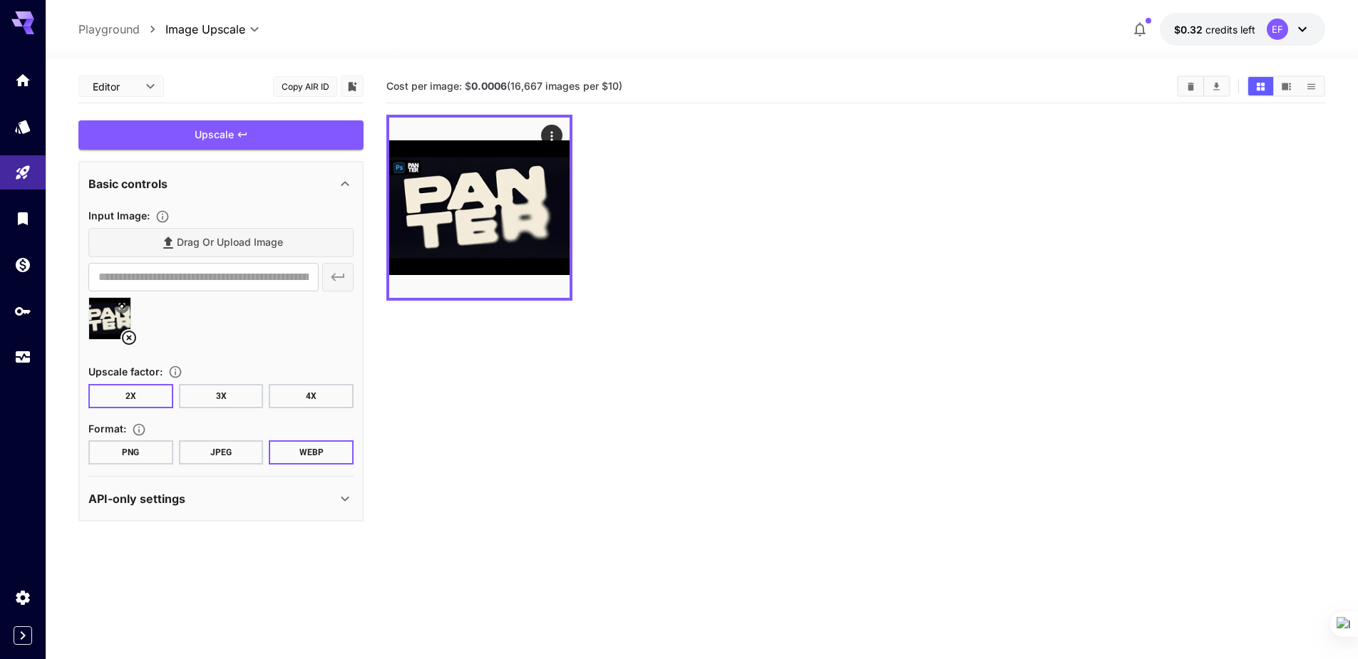
click at [1140, 28] on icon "button" at bounding box center [1139, 29] width 17 height 17
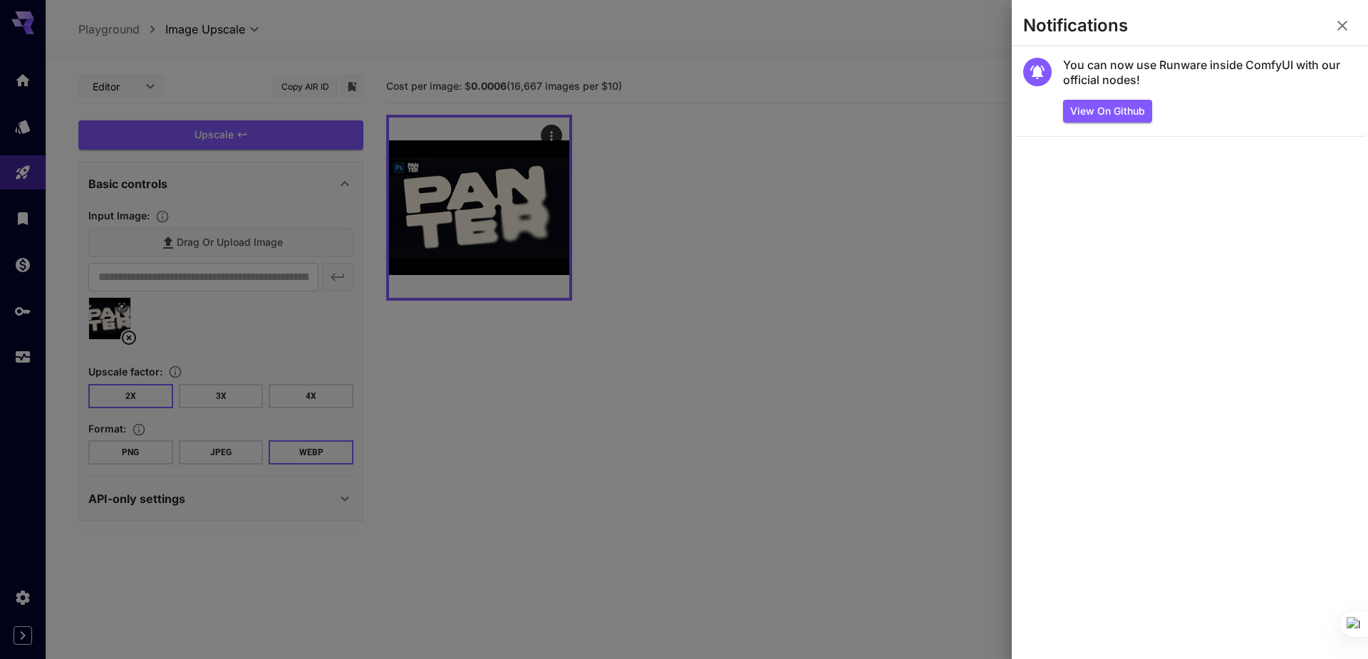
click at [1344, 25] on icon "button" at bounding box center [1343, 26] width 10 height 10
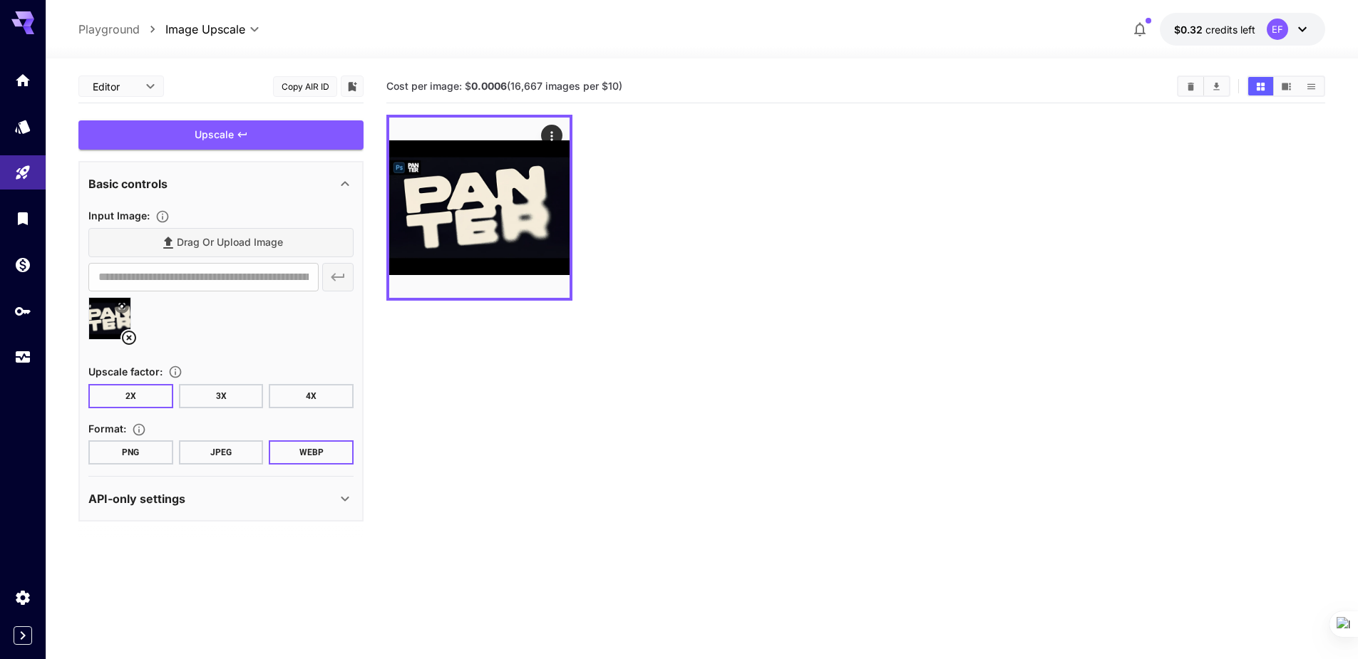
click at [1300, 31] on icon at bounding box center [1301, 29] width 17 height 17
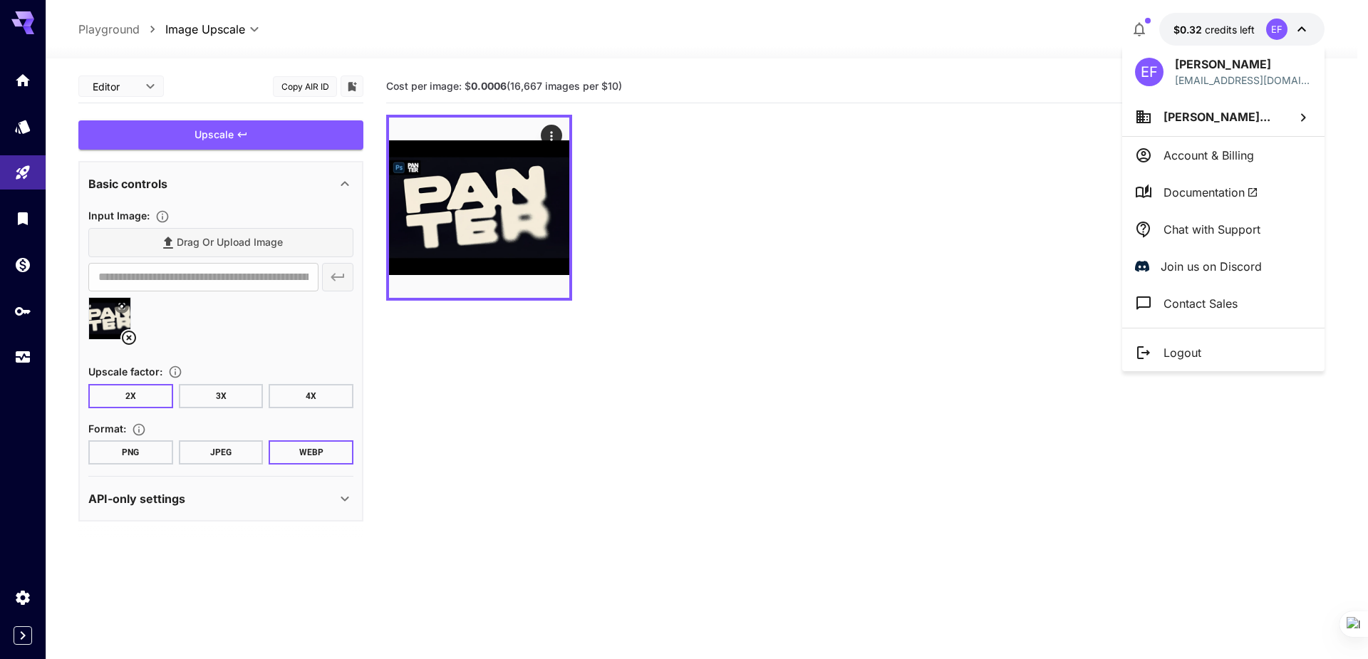
click at [792, 261] on div at bounding box center [684, 329] width 1368 height 659
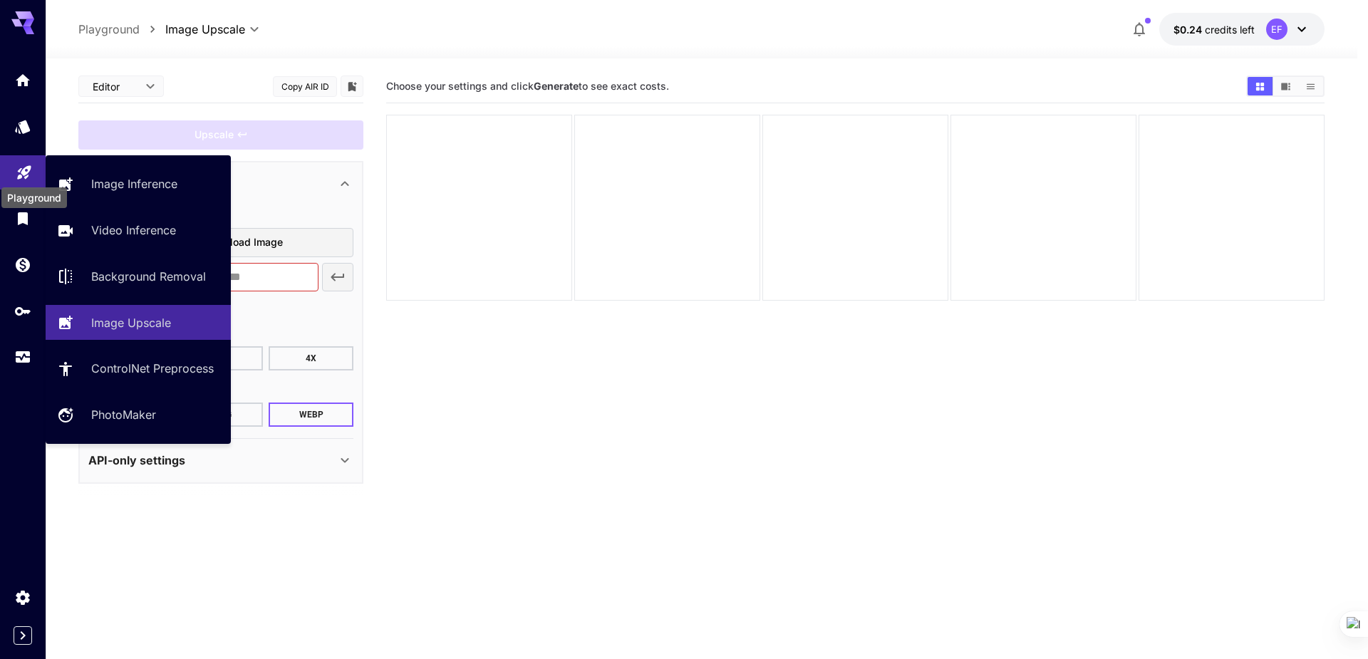
click at [16, 175] on icon "Playground" at bounding box center [24, 168] width 17 height 17
type input "**********"
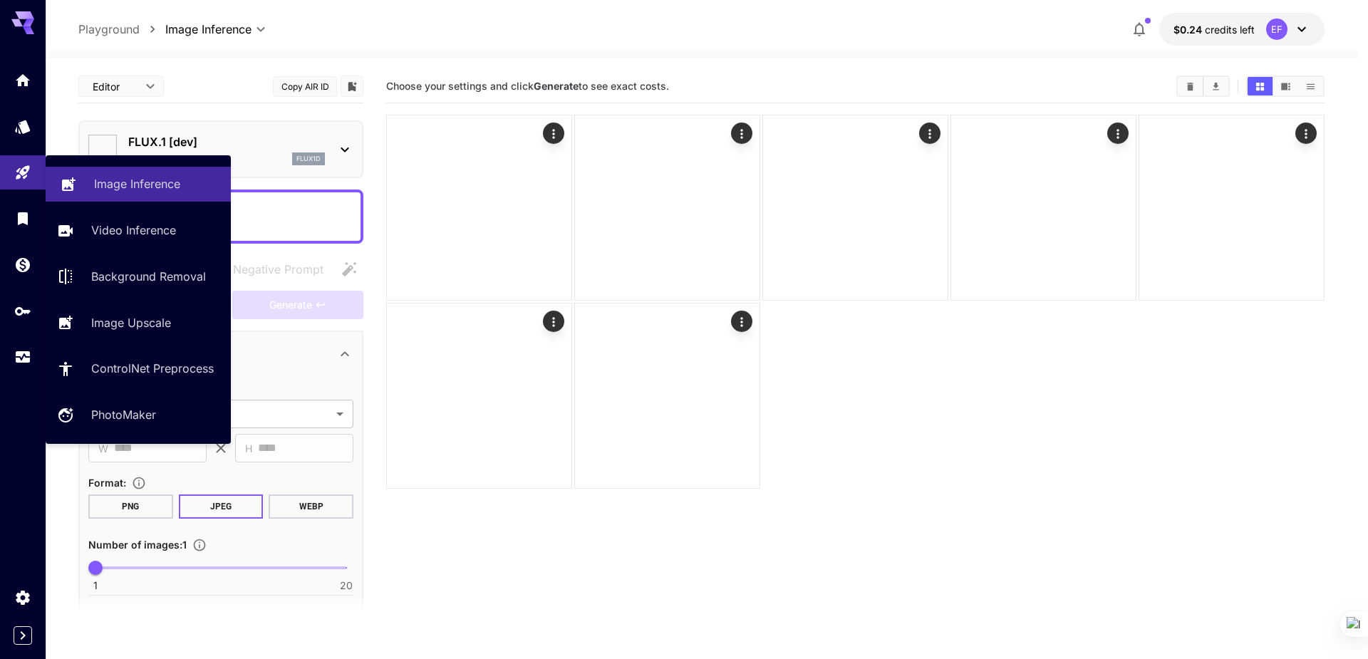
type input "**********"
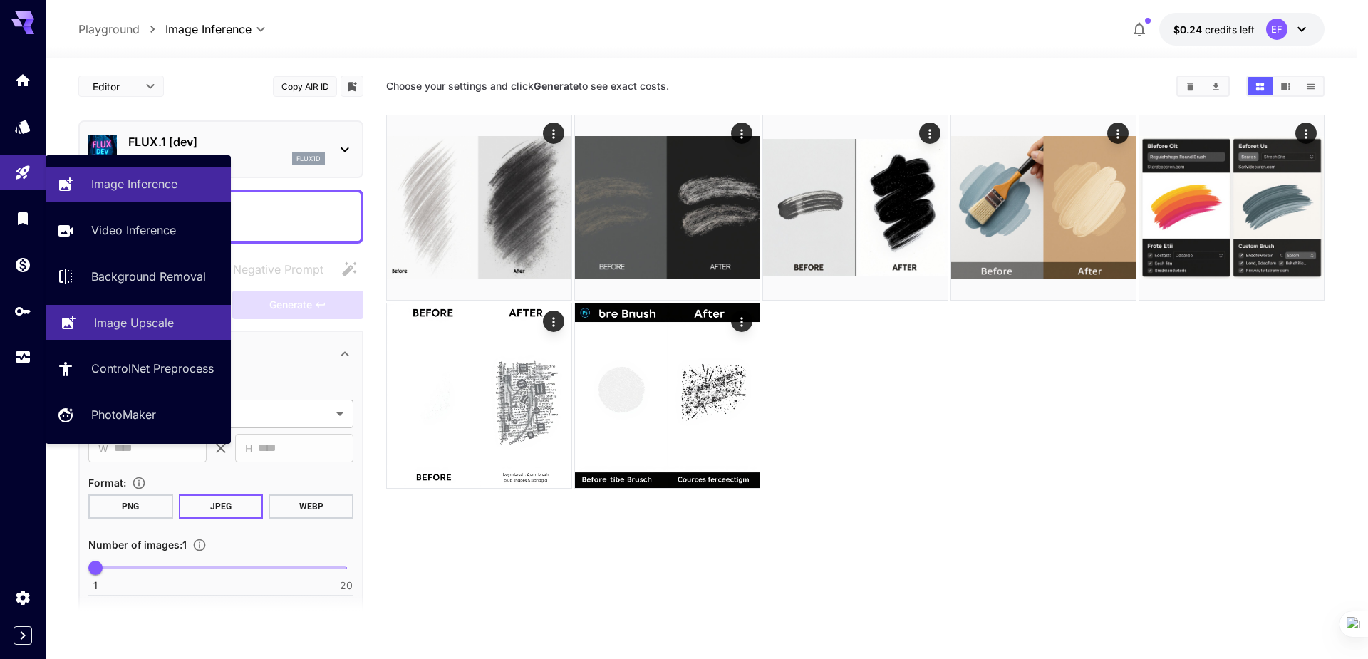
click at [140, 324] on p "Image Upscale" at bounding box center [134, 322] width 80 height 17
type input "**********"
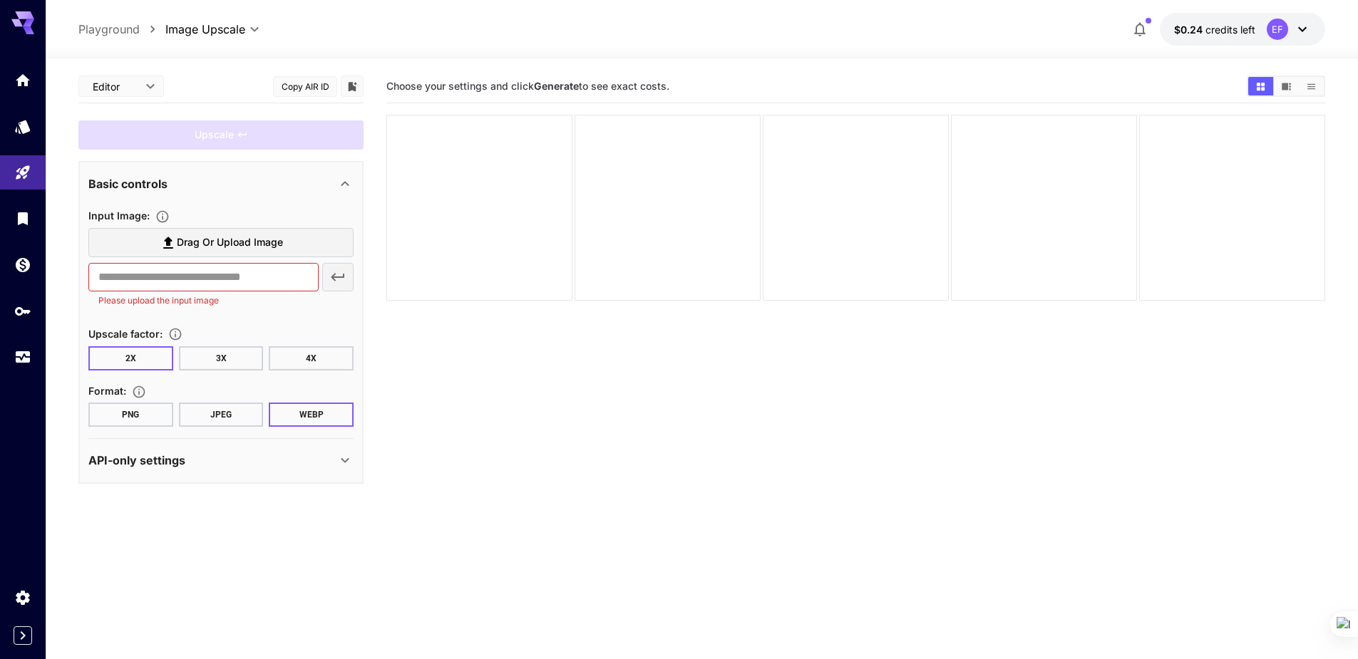
click at [548, 472] on section "Choose your settings and click Generate to see exact costs." at bounding box center [855, 399] width 939 height 659
click at [1303, 24] on icon at bounding box center [1301, 29] width 17 height 17
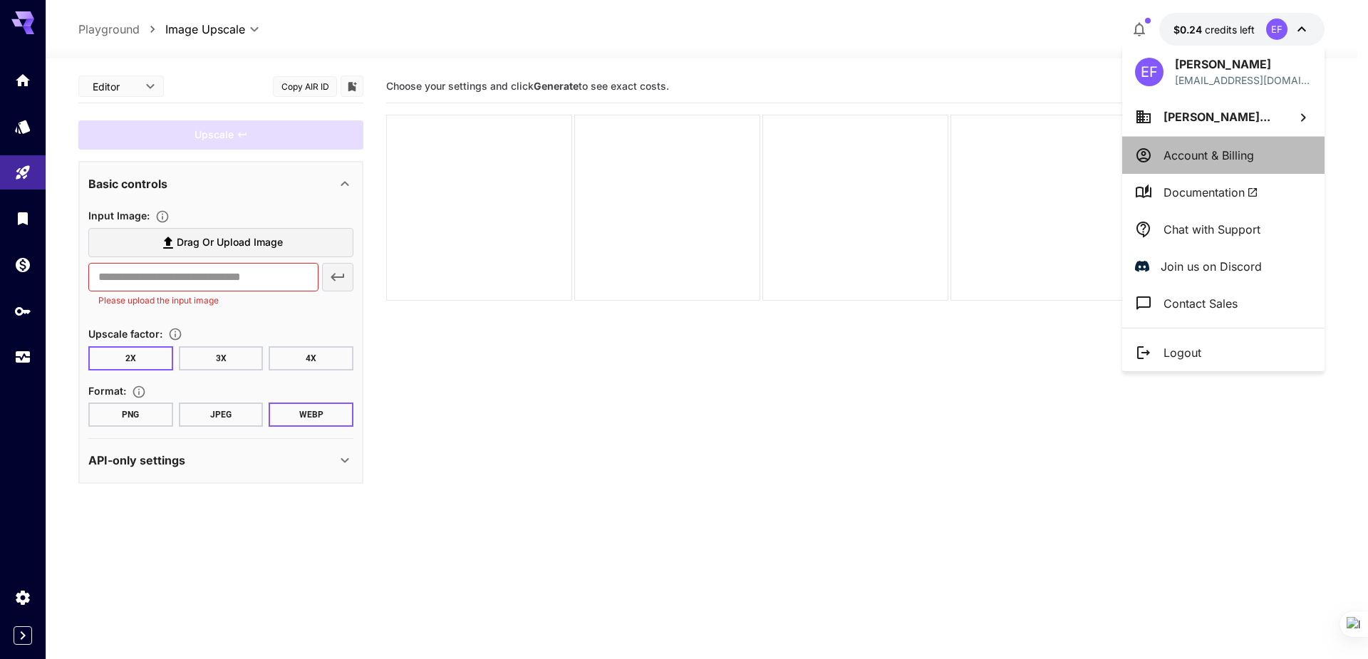
click at [1246, 148] on p "Account & Billing" at bounding box center [1209, 155] width 91 height 17
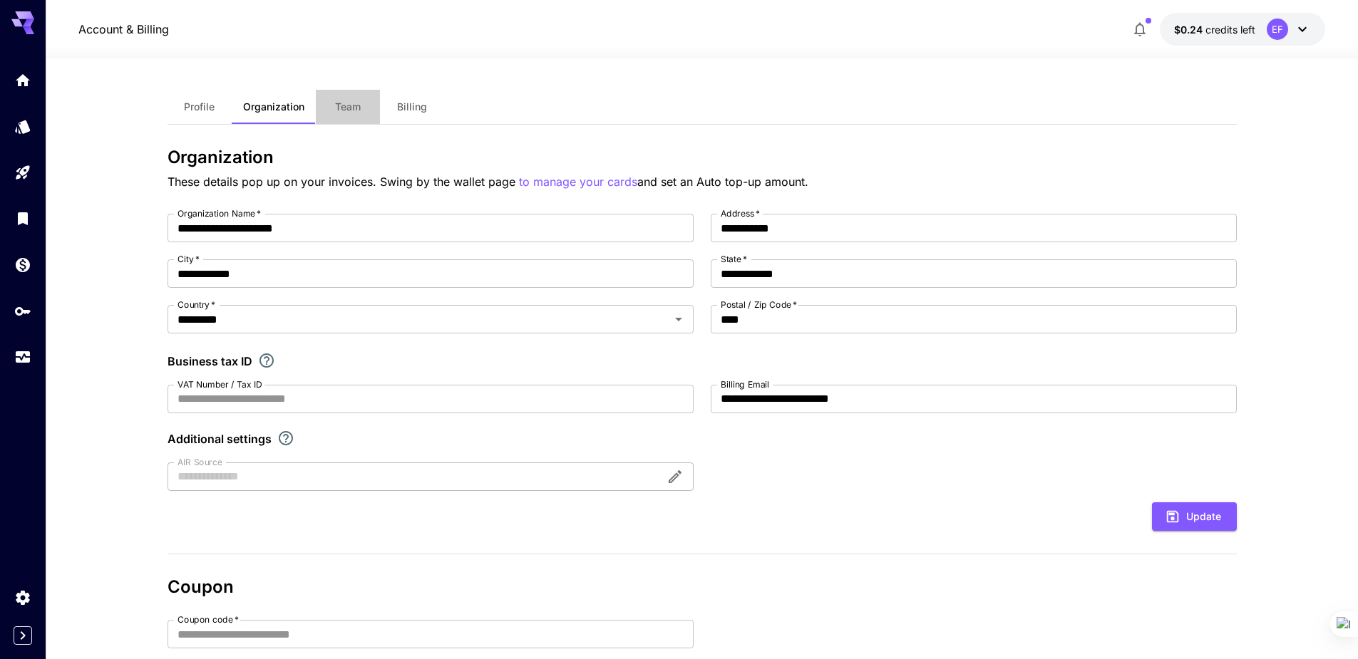
drag, startPoint x: 336, startPoint y: 104, endPoint x: 412, endPoint y: 100, distance: 76.3
click at [336, 101] on span "Team" at bounding box center [348, 106] width 26 height 13
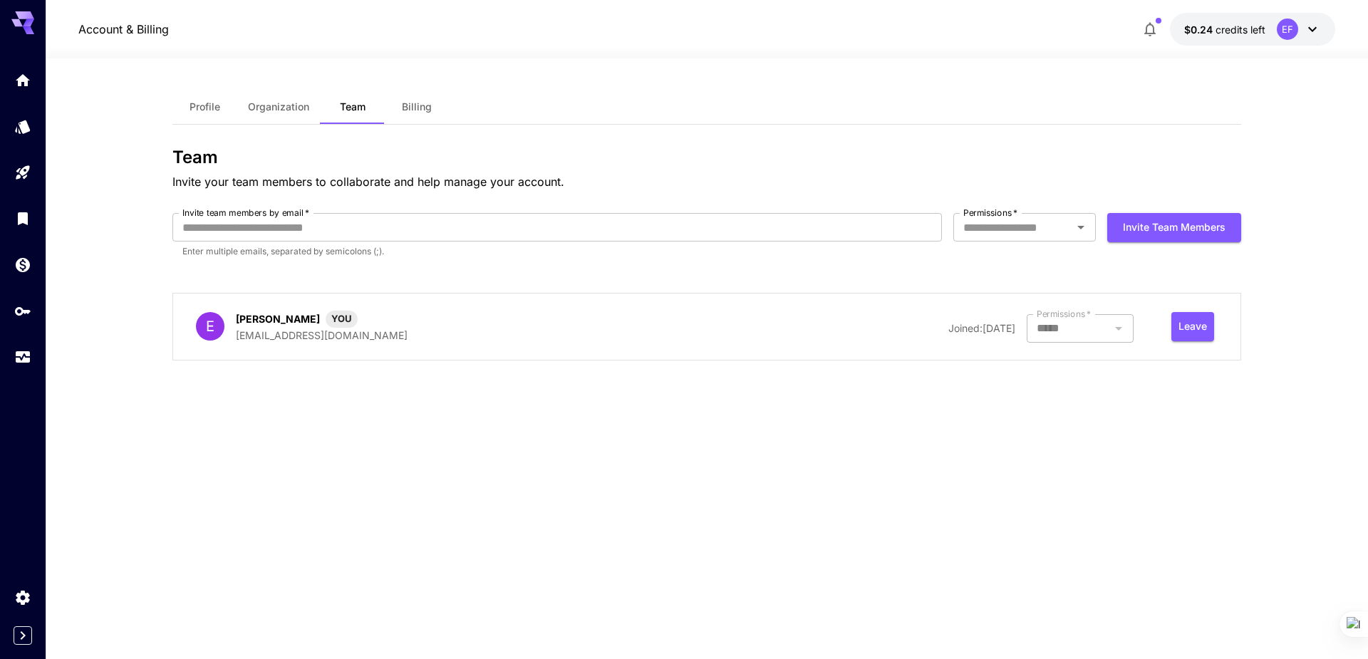
type input "**********"
click at [1304, 27] on icon at bounding box center [1312, 29] width 17 height 17
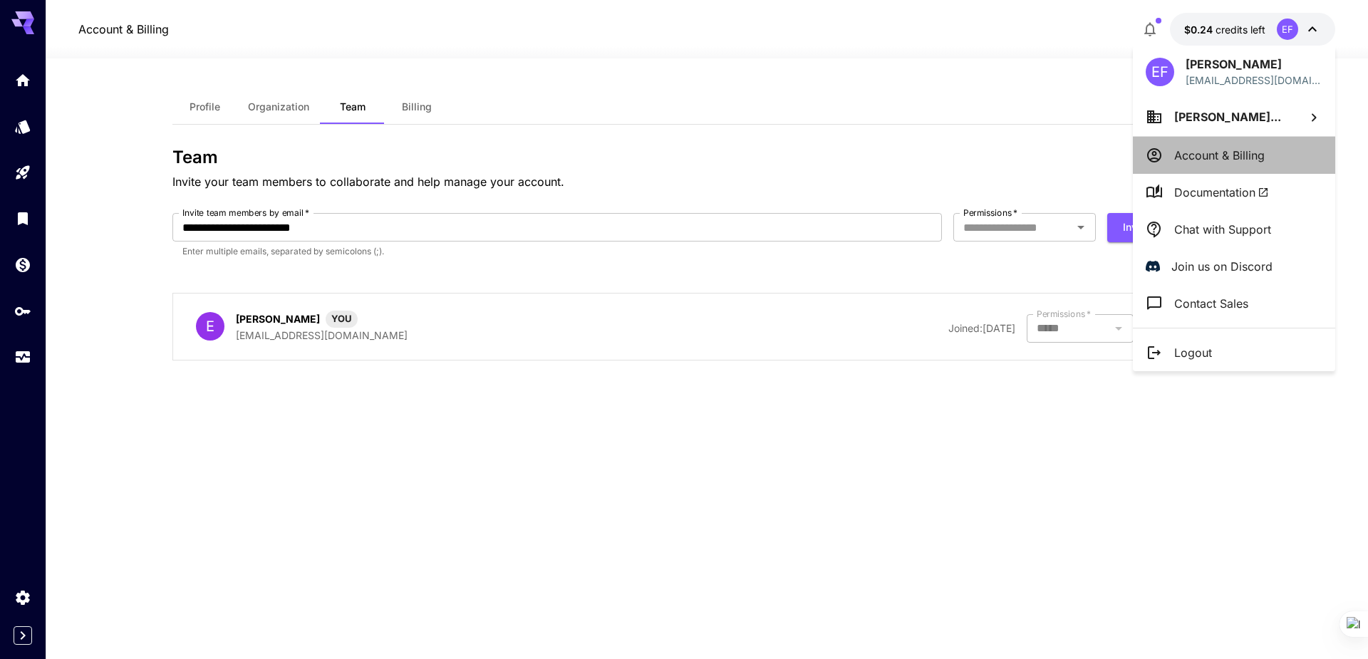
click at [1246, 148] on p "Account & Billing" at bounding box center [1219, 155] width 91 height 17
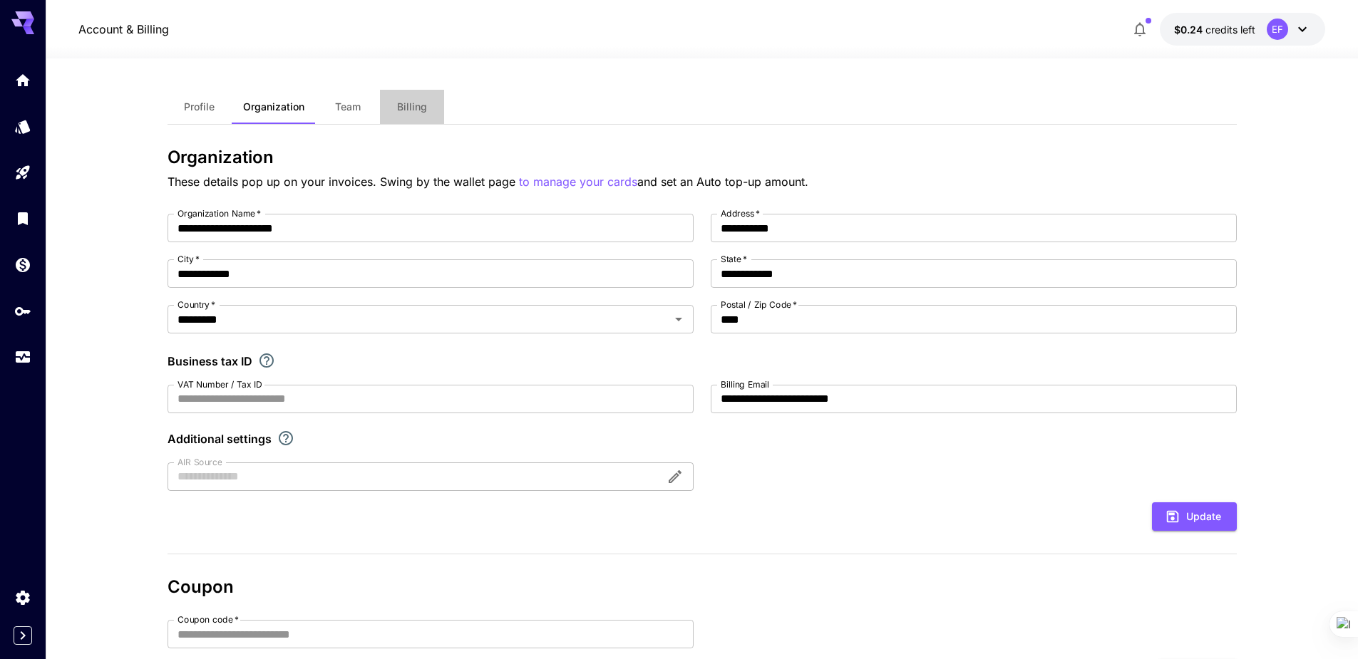
drag, startPoint x: 414, startPoint y: 95, endPoint x: 417, endPoint y: 105, distance: 10.4
click at [417, 105] on button "Billing" at bounding box center [412, 107] width 64 height 34
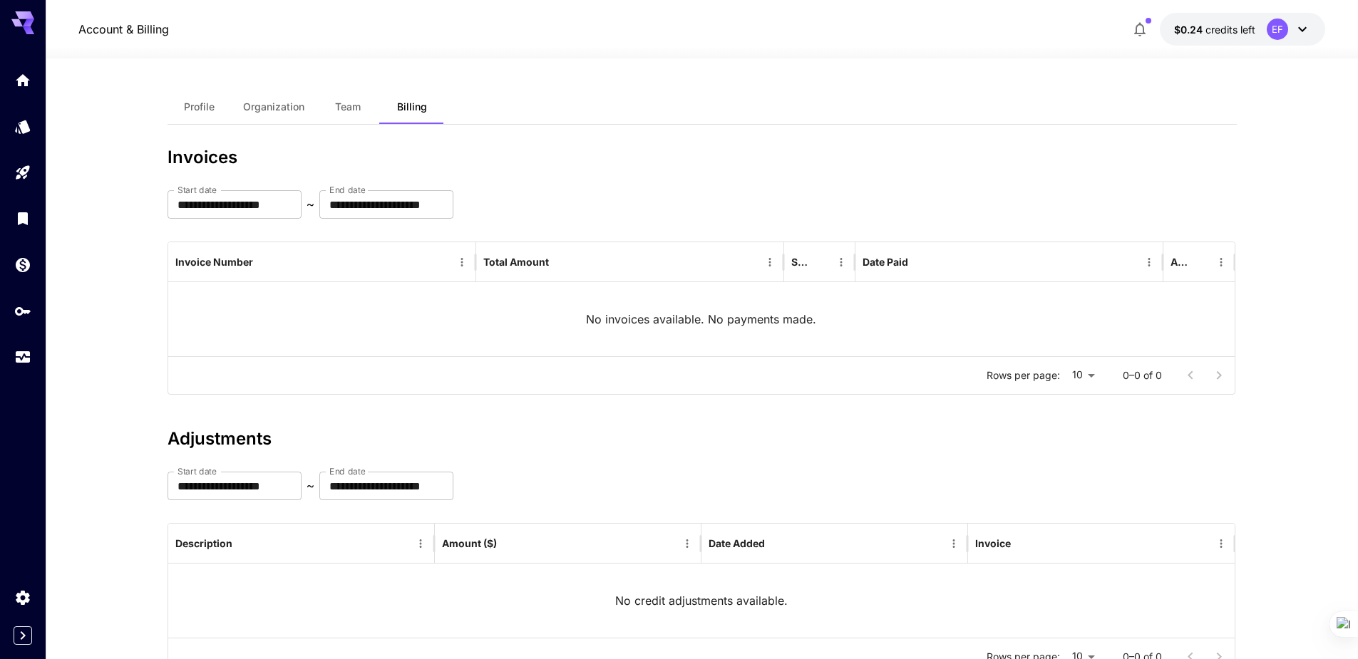
click at [17, 631] on icon "Expand sidebar" at bounding box center [22, 635] width 17 height 17
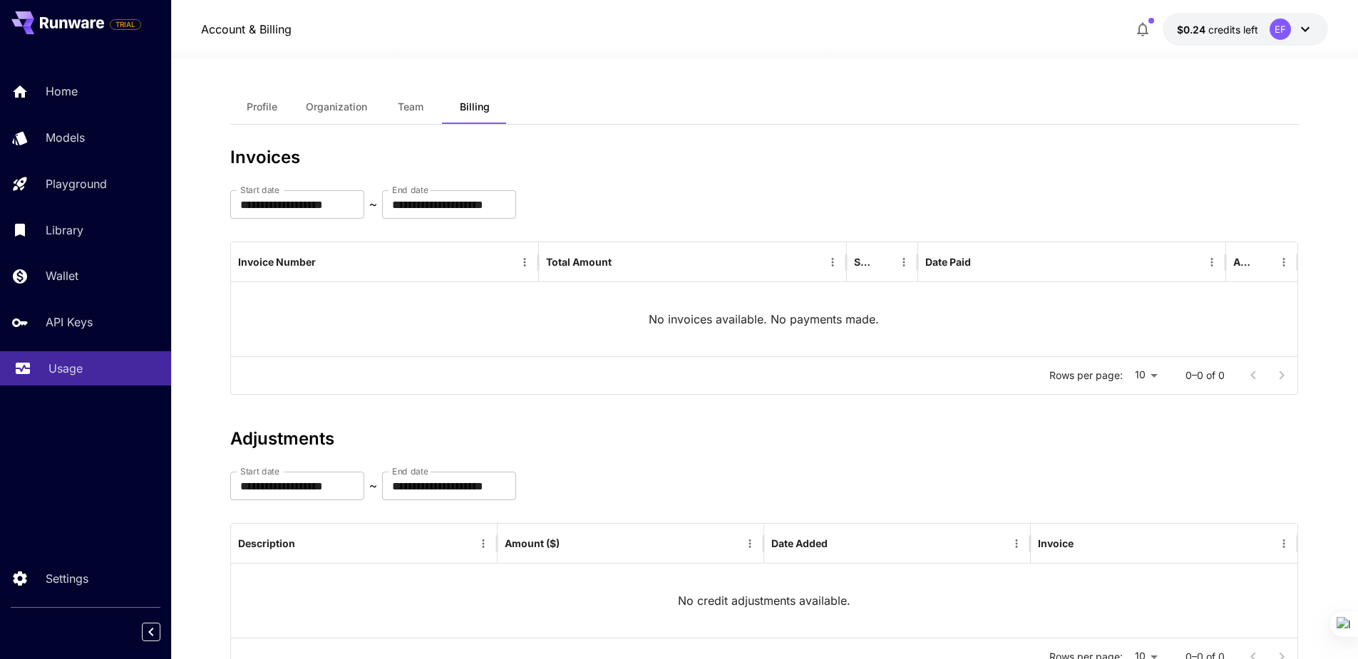
click at [42, 371] on link "Usage" at bounding box center [85, 368] width 171 height 35
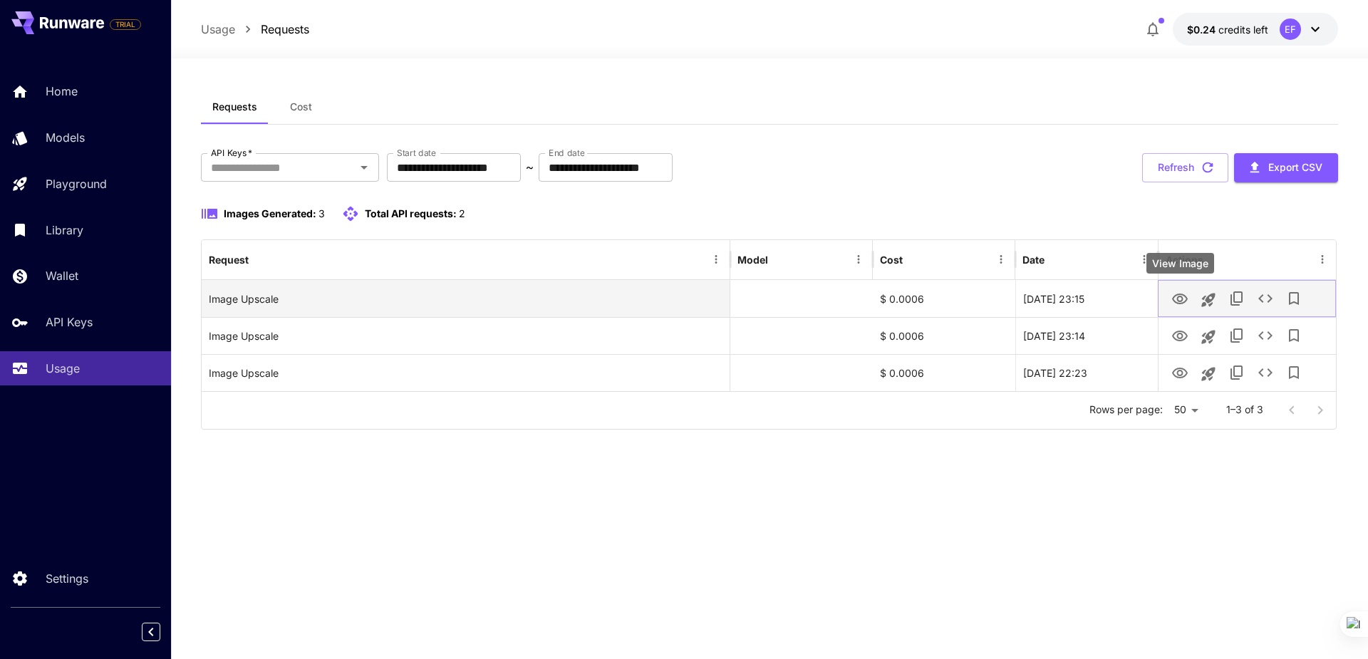
click at [1176, 298] on icon "View Image" at bounding box center [1180, 299] width 17 height 17
click at [1268, 299] on icon "See details" at bounding box center [1265, 298] width 17 height 17
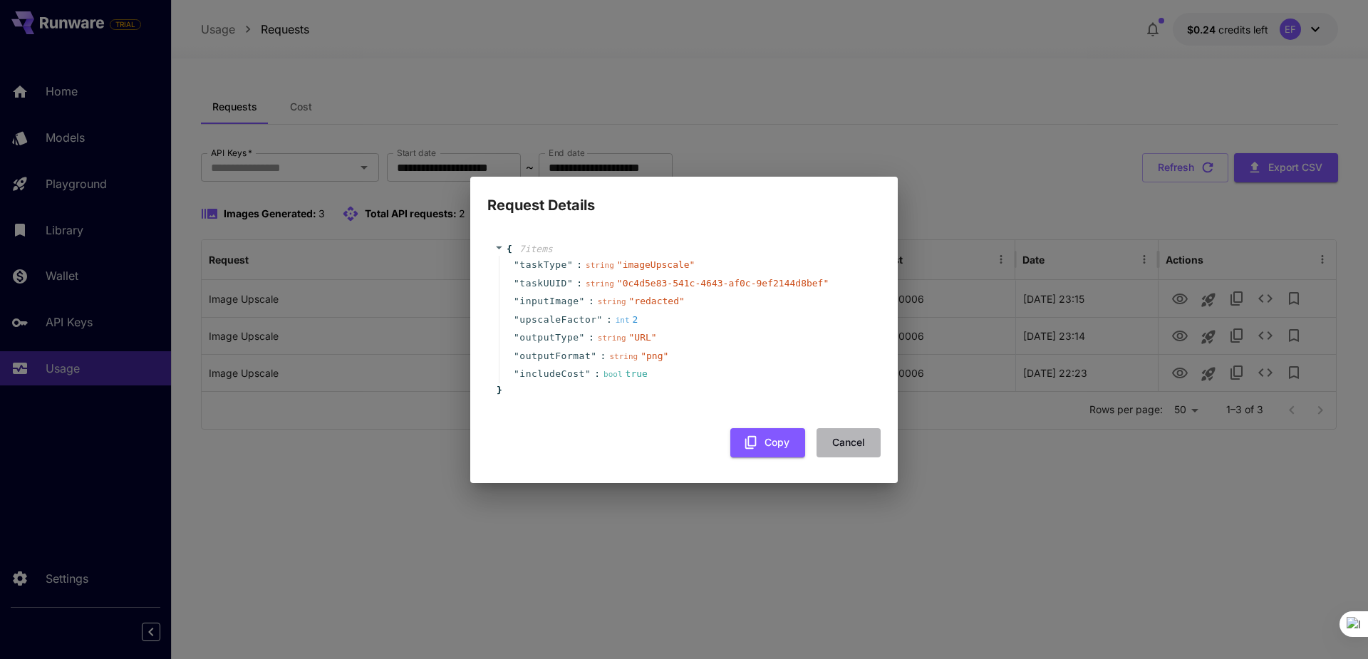
click at [842, 443] on button "Cancel" at bounding box center [849, 442] width 64 height 29
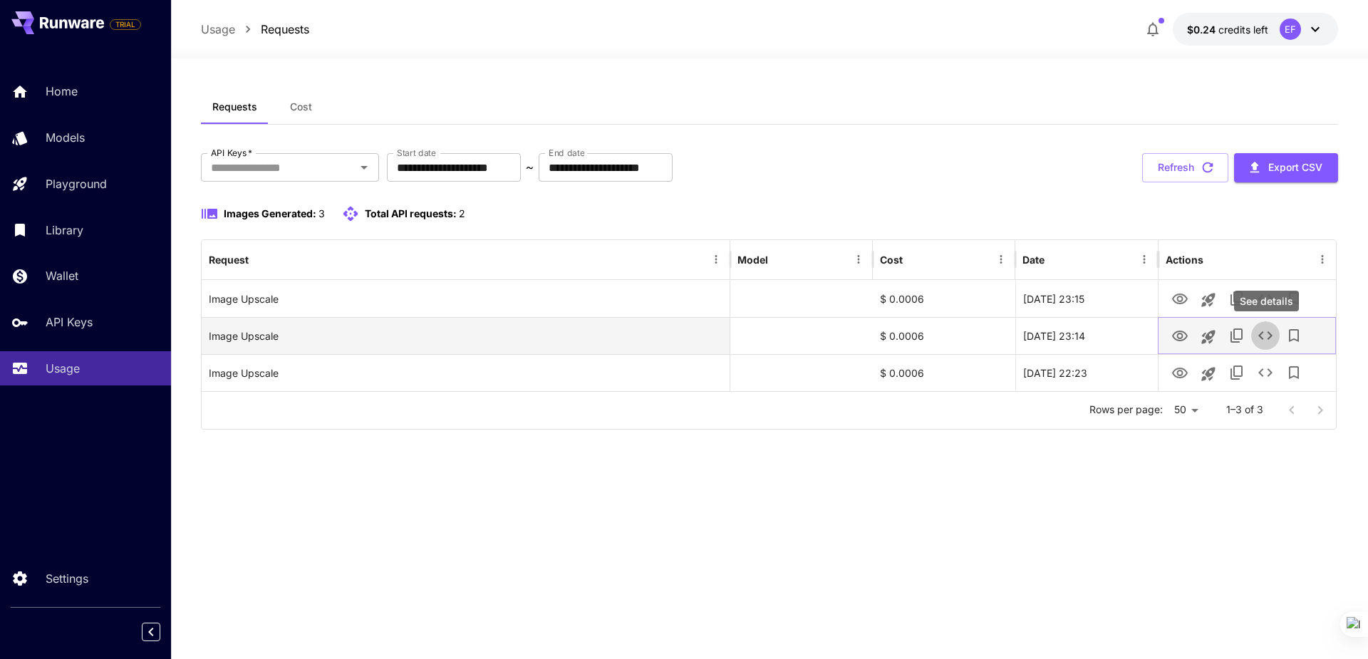
click at [1264, 336] on icon "See details" at bounding box center [1265, 335] width 17 height 17
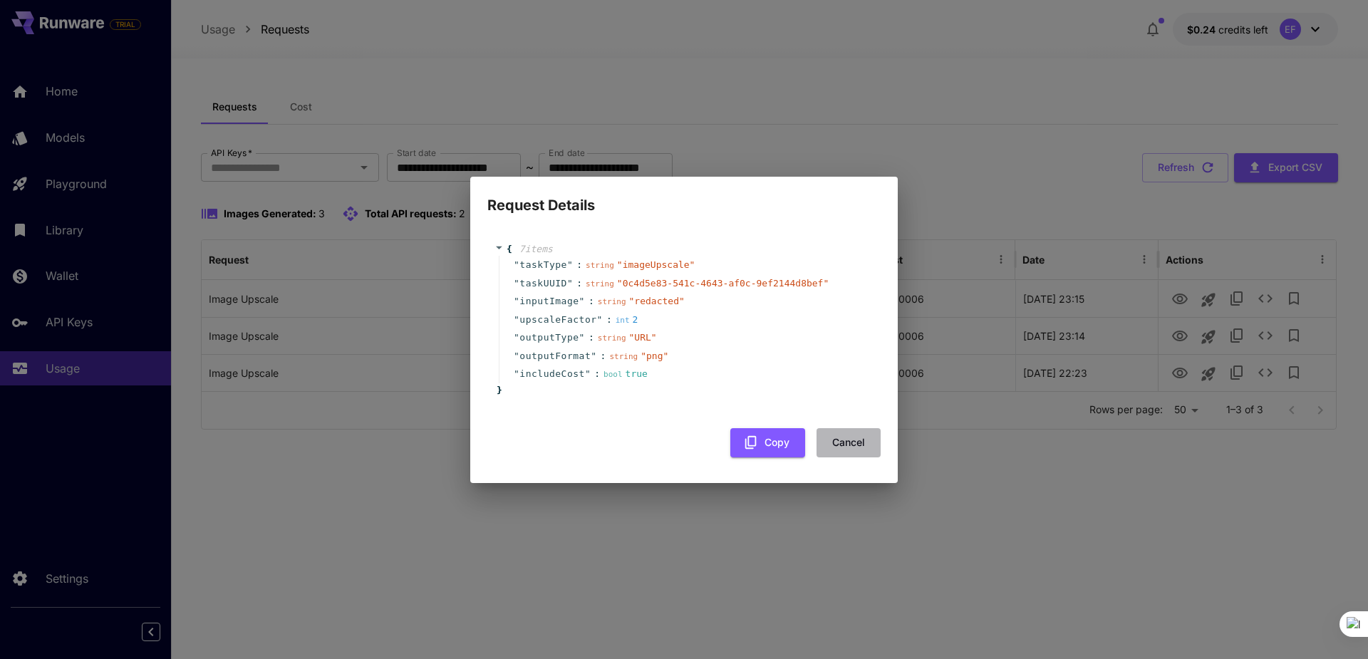
click at [846, 436] on button "Cancel" at bounding box center [849, 442] width 64 height 29
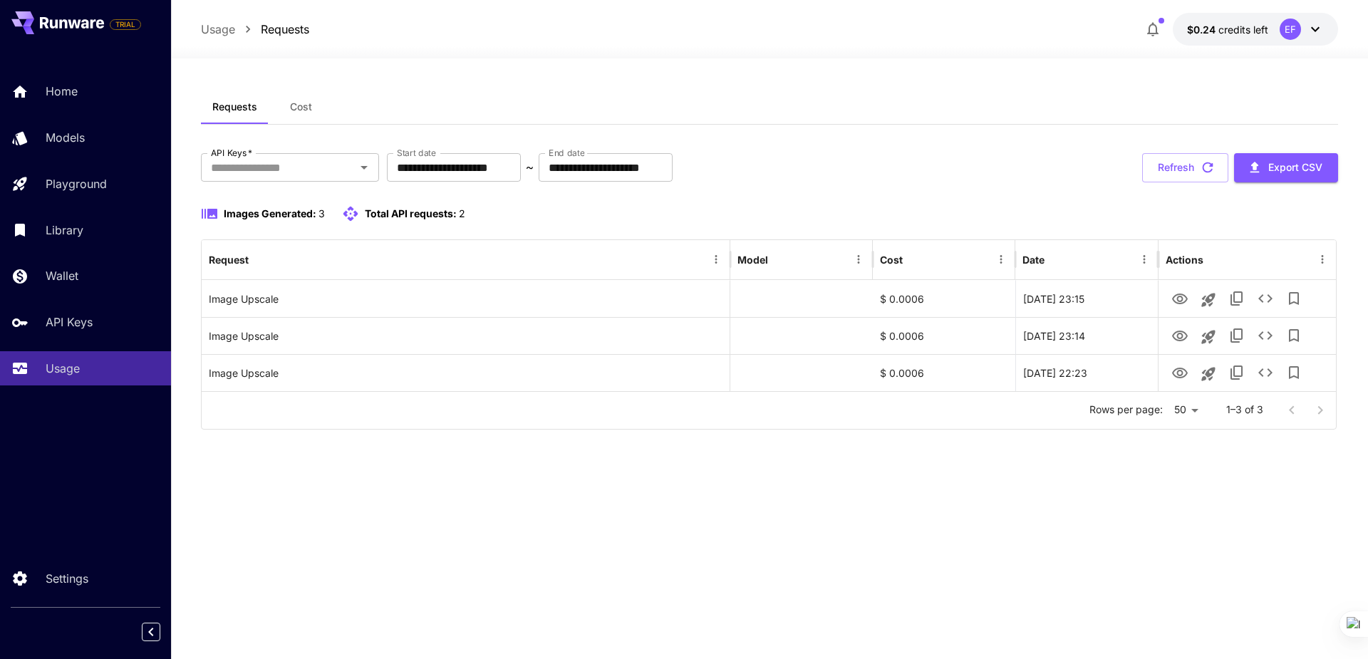
click at [921, 532] on div "**********" at bounding box center [769, 359] width 1137 height 538
click at [1161, 19] on span "button" at bounding box center [1162, 21] width 6 height 6
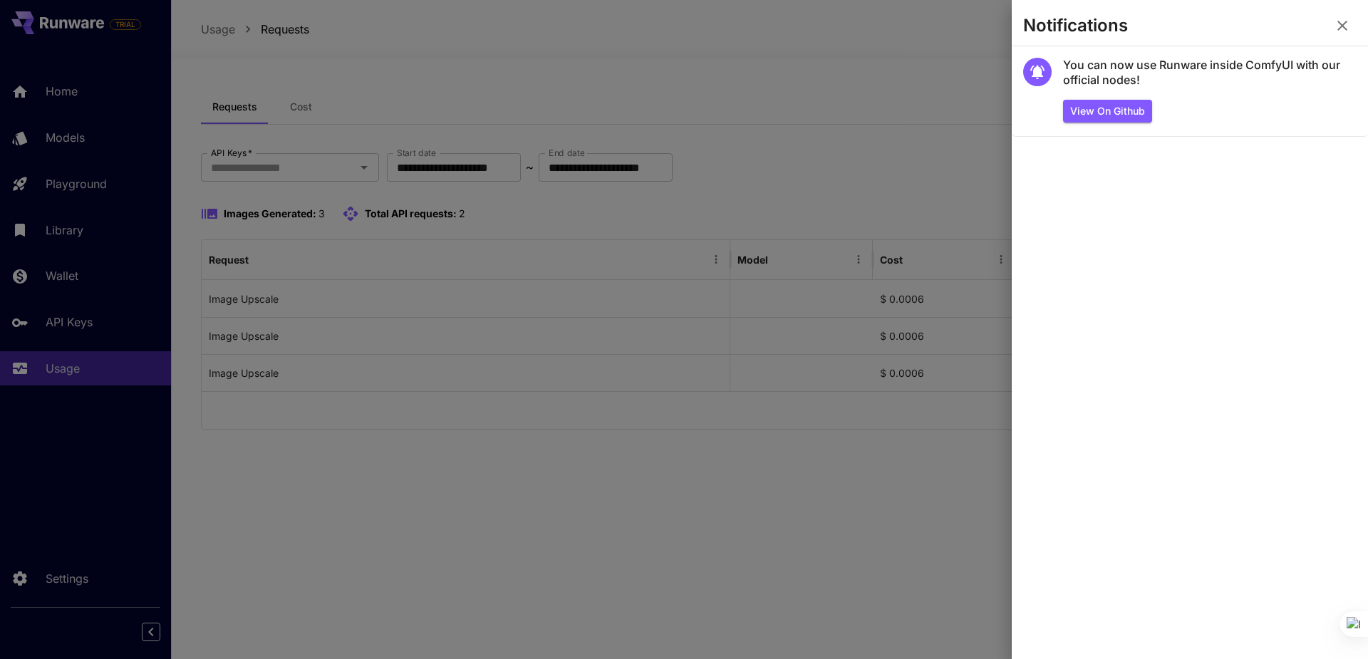
click at [1337, 26] on icon "button" at bounding box center [1342, 25] width 17 height 17
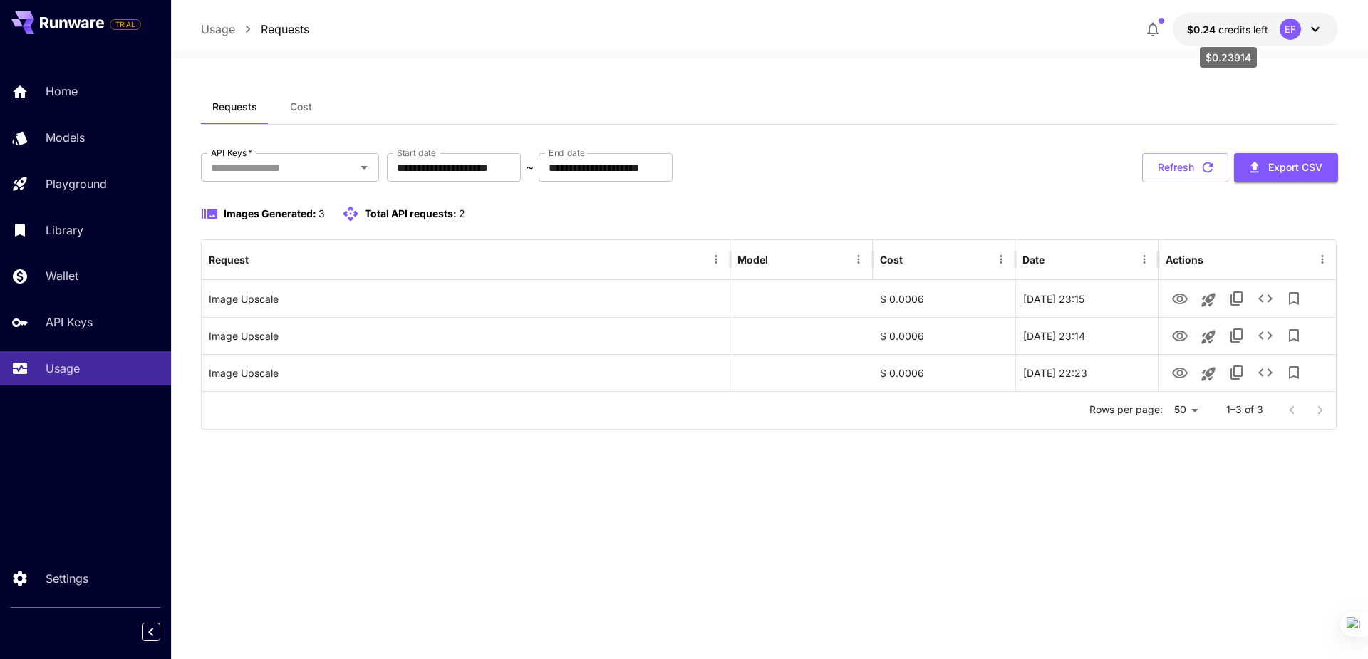
click at [1258, 30] on span "credits left" at bounding box center [1244, 30] width 50 height 12
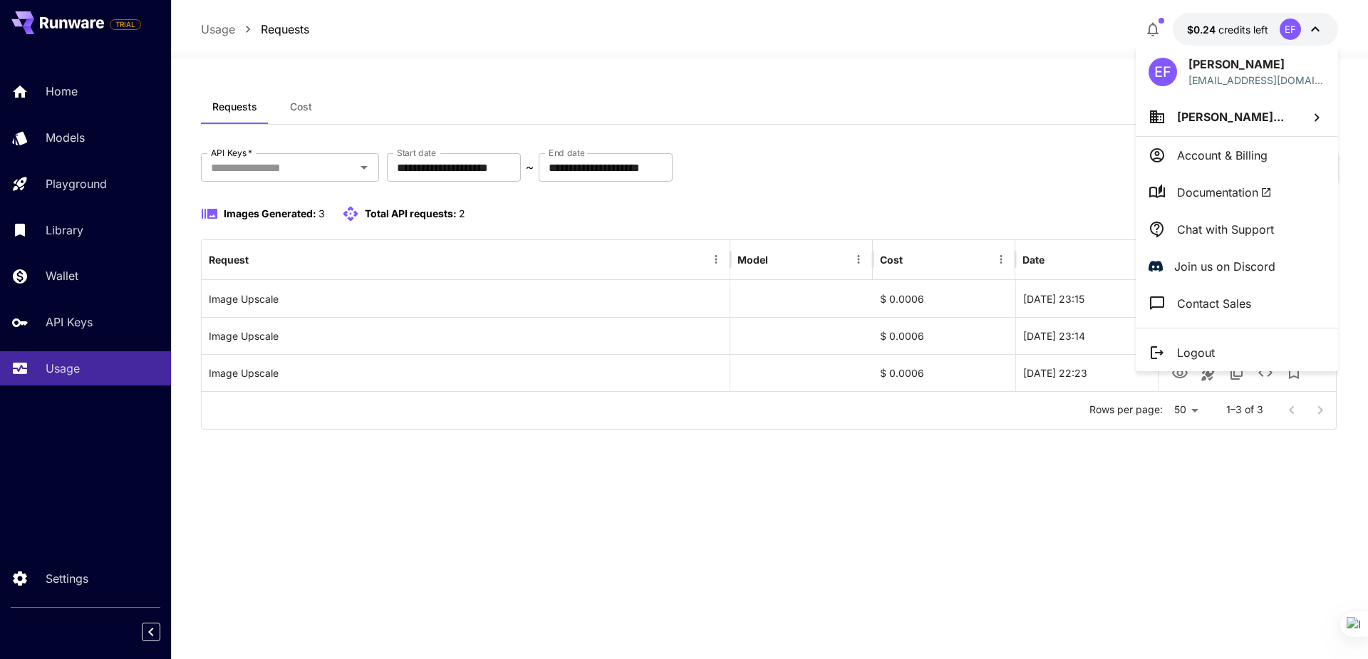
drag, startPoint x: 1229, startPoint y: 151, endPoint x: 1003, endPoint y: 41, distance: 251.5
click at [228, 41] on div "EF [PERSON_NAME] [EMAIL_ADDRESS][DOMAIN_NAME] [PERSON_NAME]... Account & Billin…" at bounding box center [114, 329] width 228 height 659
click at [960, 79] on div at bounding box center [684, 329] width 1368 height 659
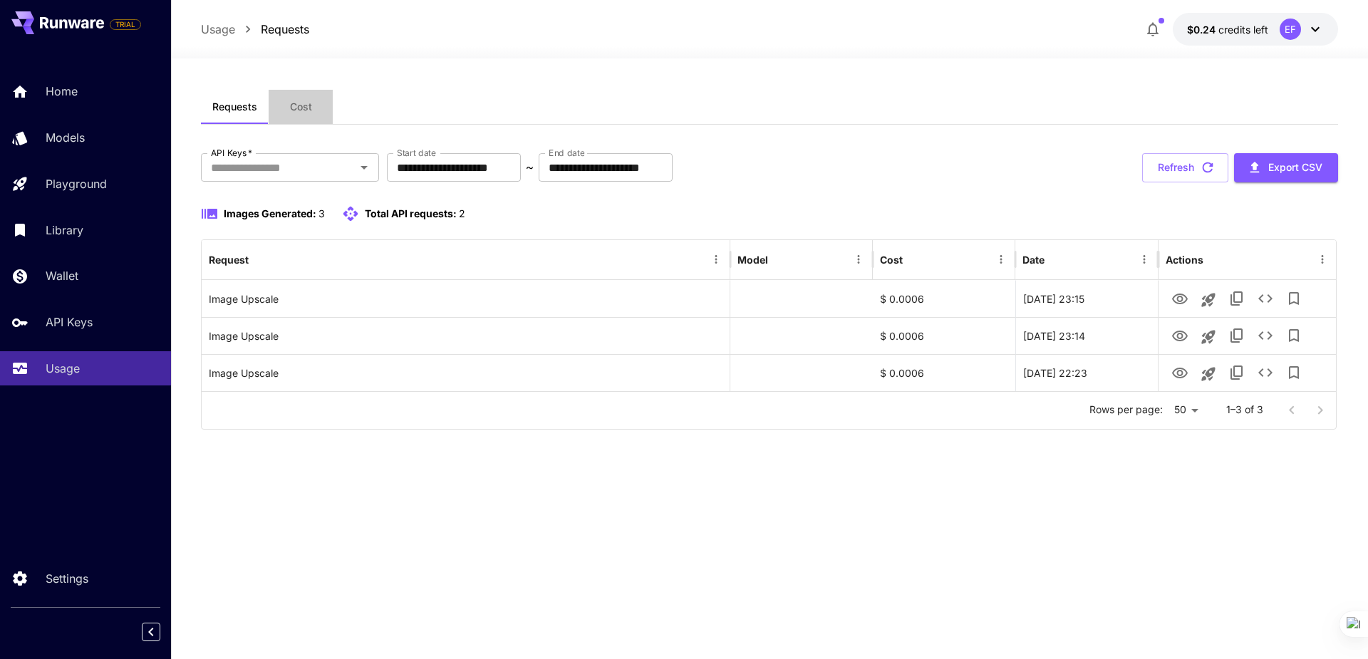
click at [308, 100] on span "Cost" at bounding box center [301, 106] width 22 height 13
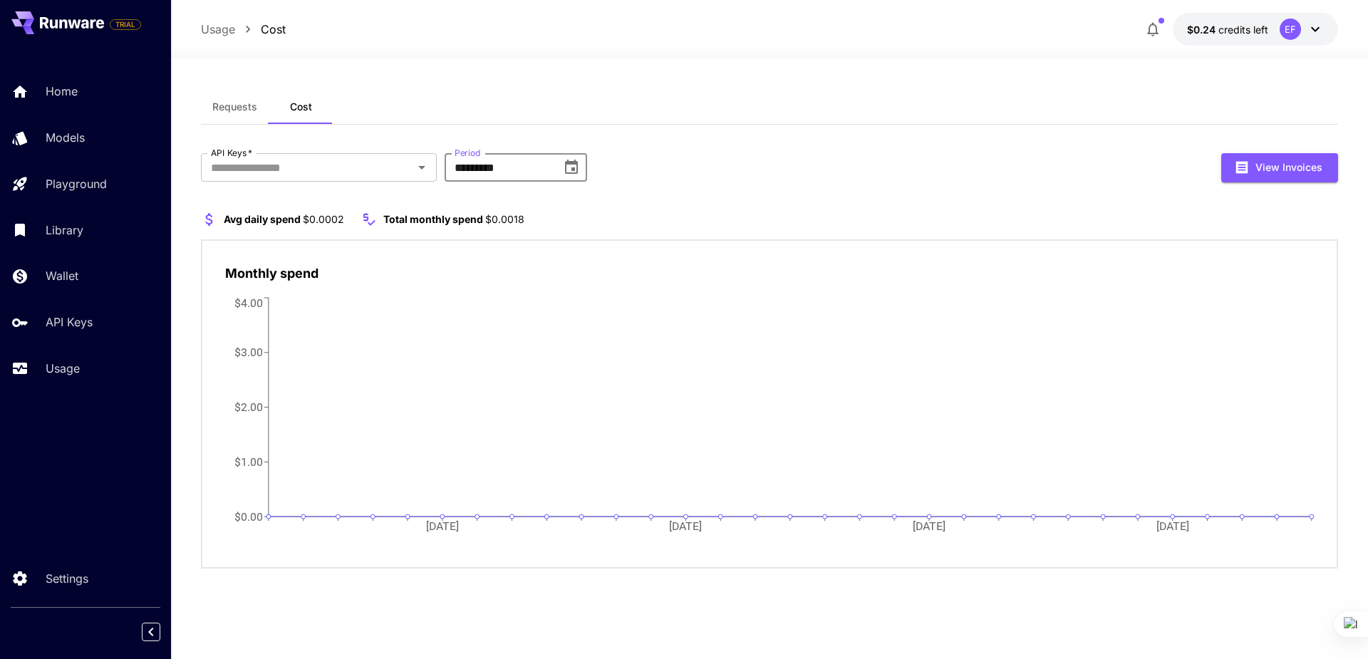
click at [515, 167] on input "*********" at bounding box center [498, 167] width 107 height 29
click at [572, 175] on icon "Choose date, selected date is Jul 31, 2025" at bounding box center [571, 167] width 17 height 17
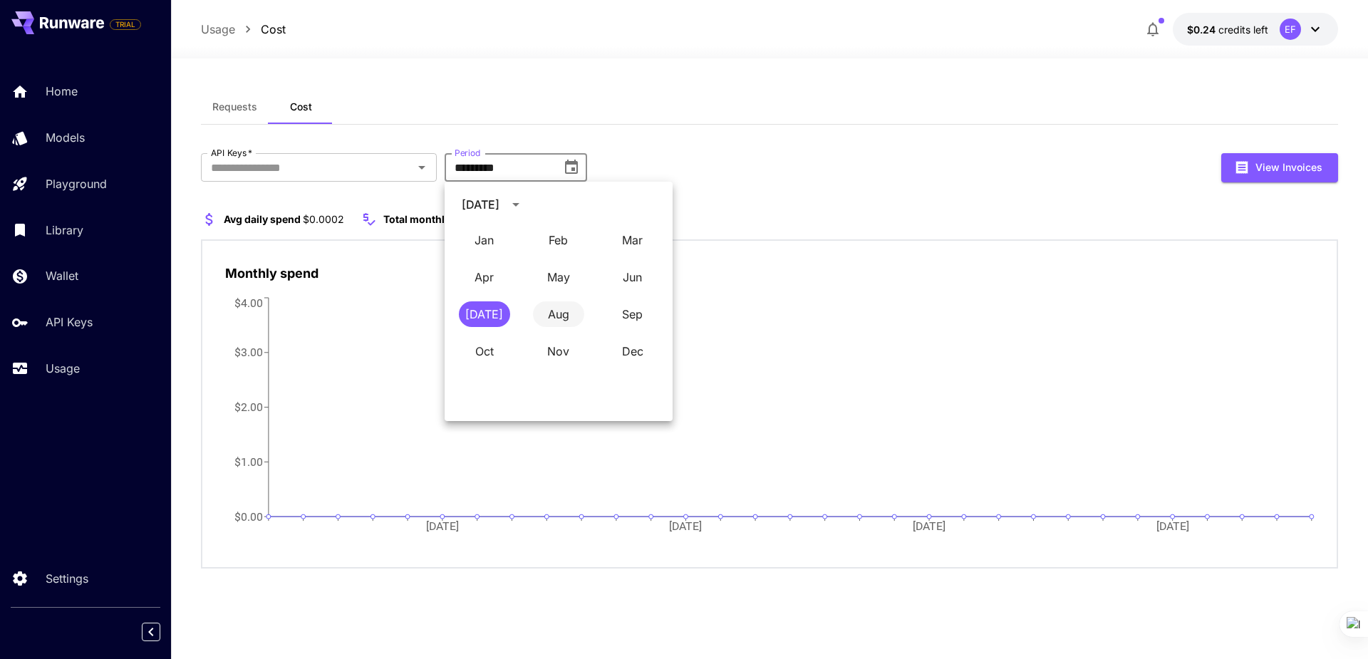
click at [574, 317] on button "Aug" at bounding box center [558, 314] width 51 height 26
type input "**********"
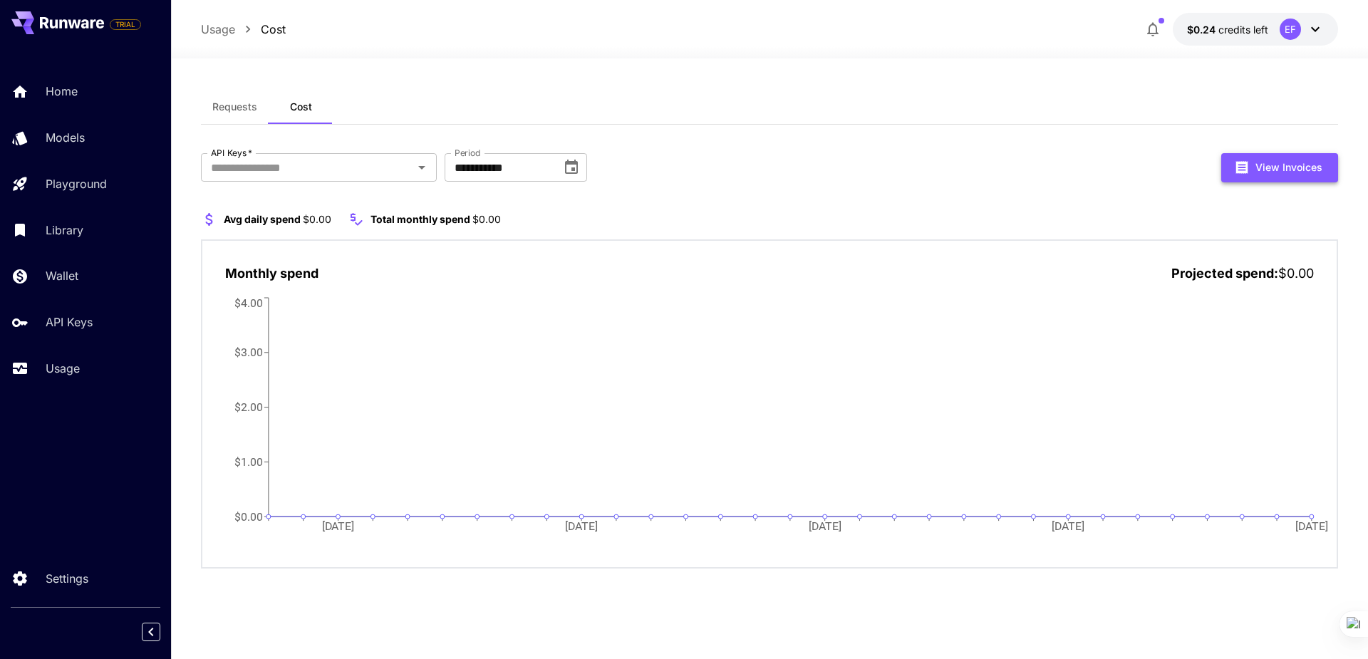
click at [1260, 167] on button "View Invoices" at bounding box center [1279, 167] width 117 height 29
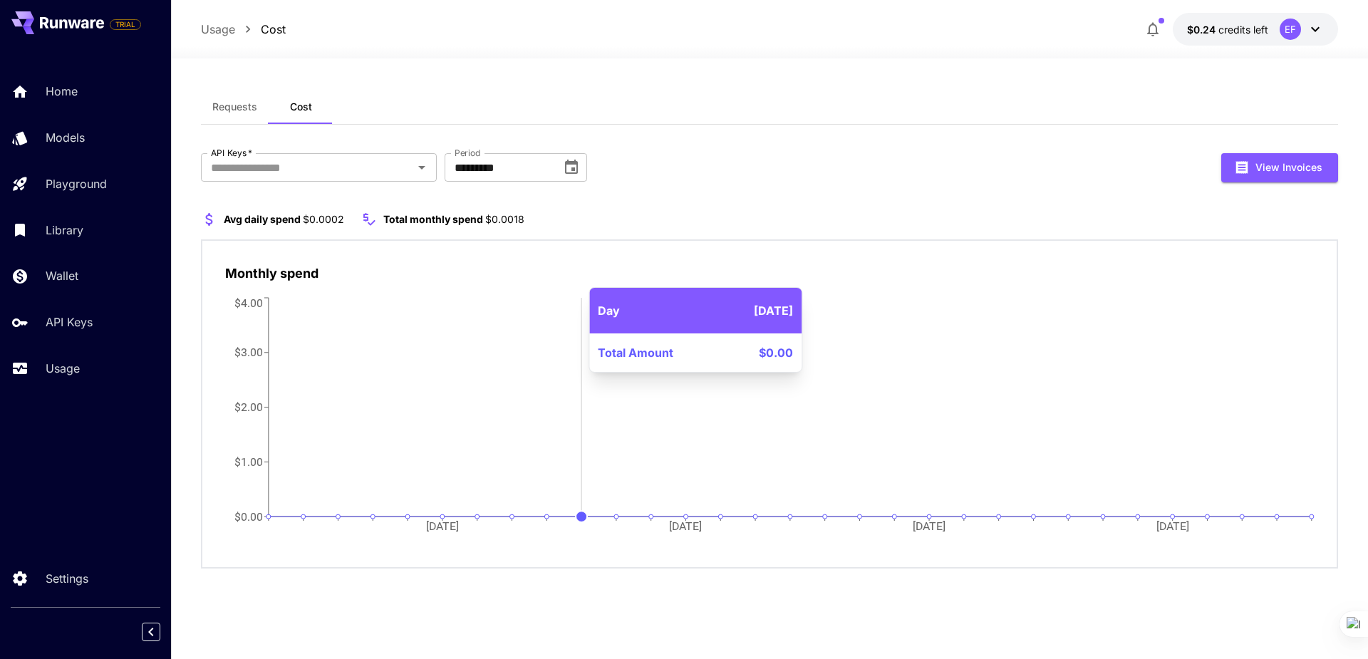
click at [579, 516] on circle at bounding box center [582, 516] width 11 height 11
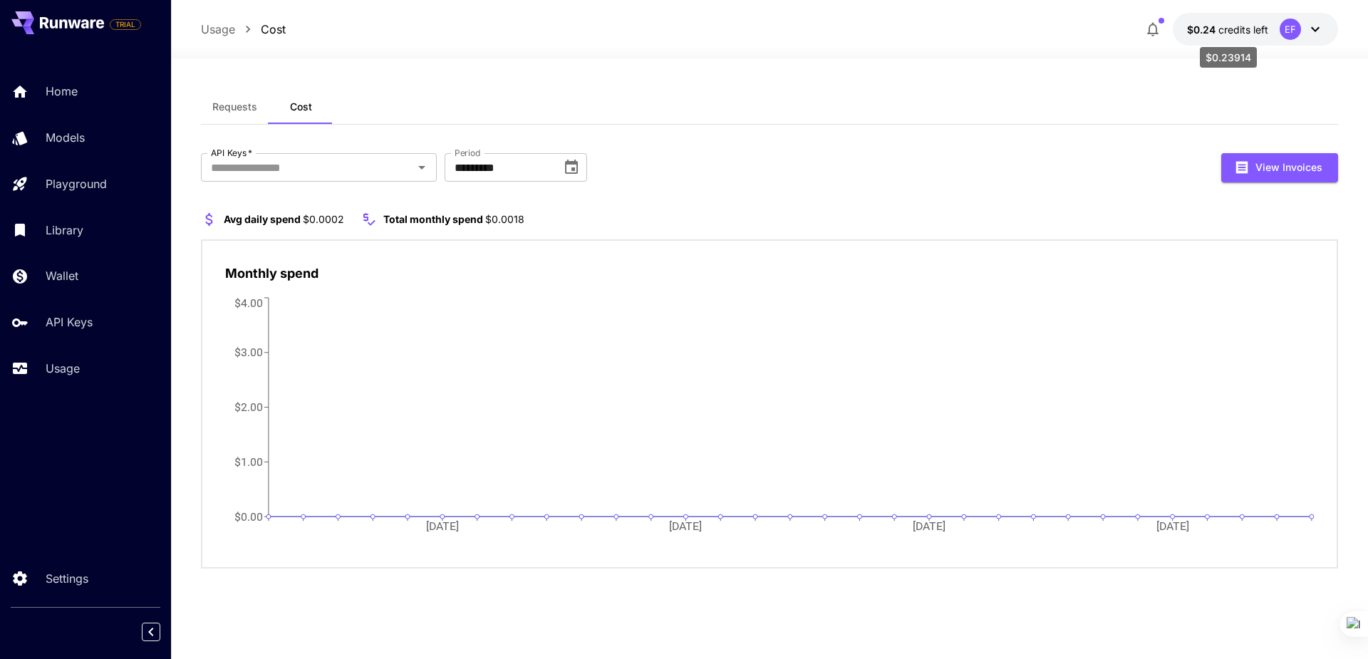
click at [1232, 26] on span "credits left" at bounding box center [1244, 30] width 50 height 12
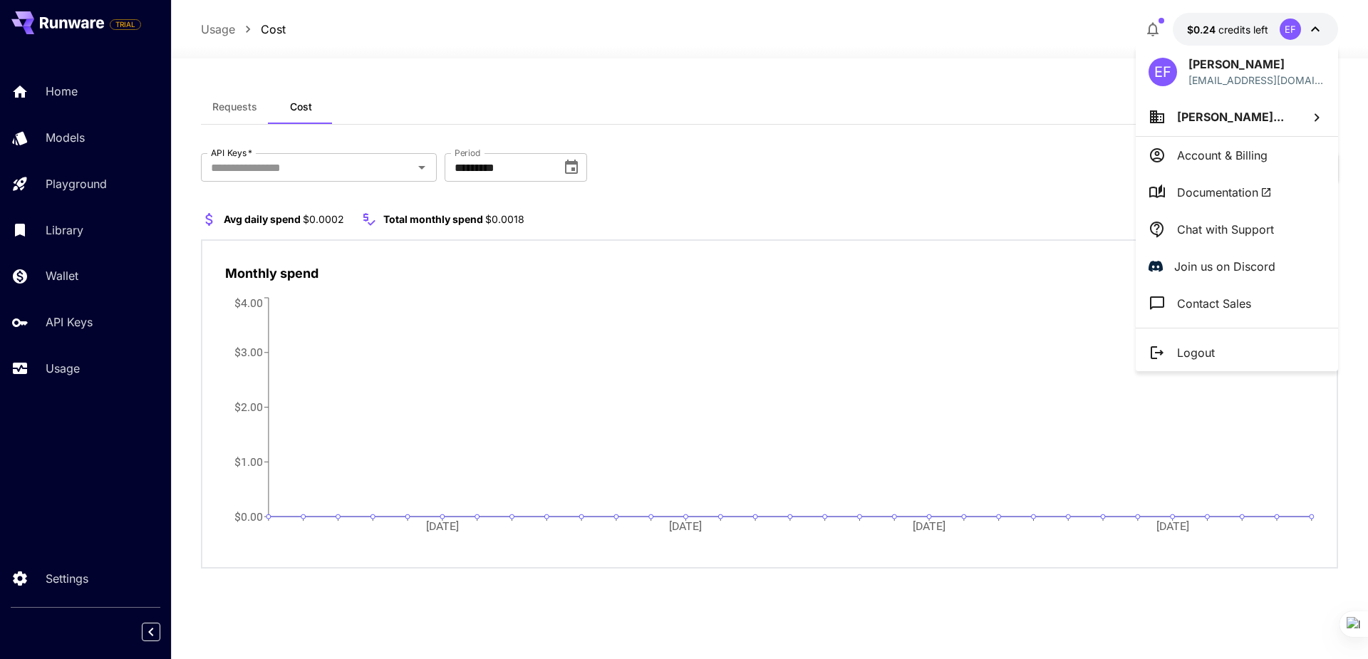
click at [1232, 26] on div at bounding box center [684, 329] width 1368 height 659
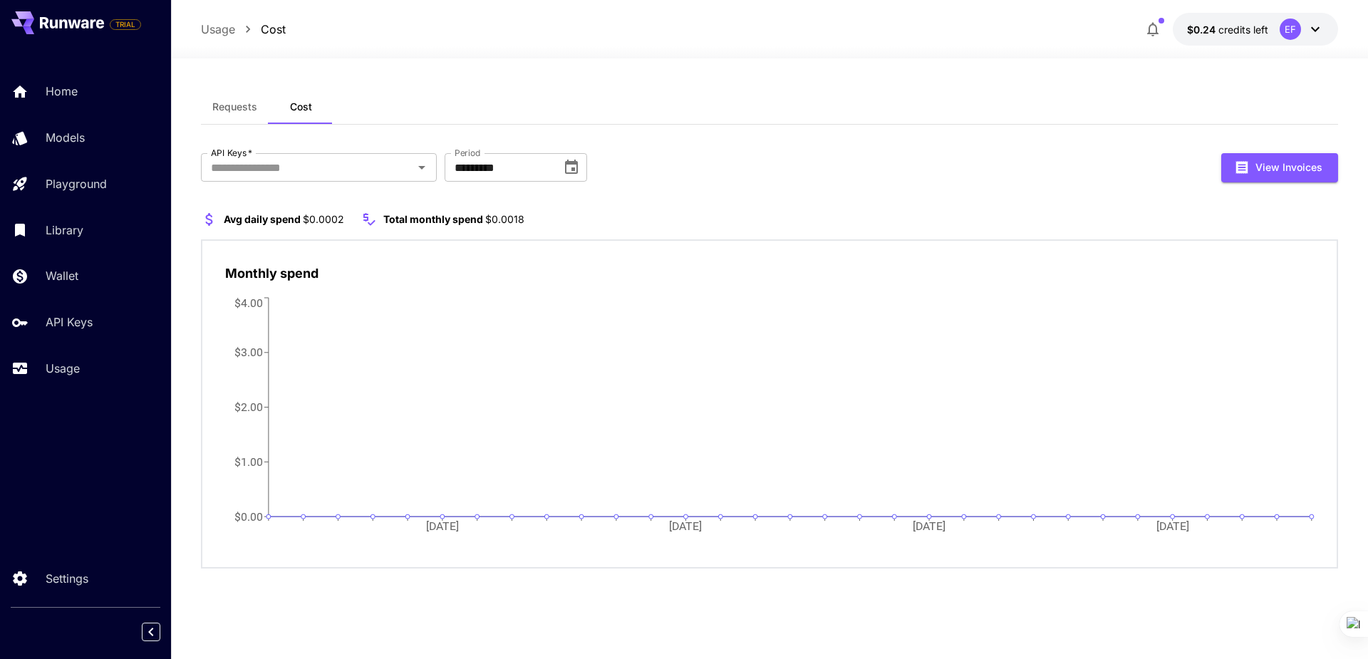
click at [231, 106] on span "Requests" at bounding box center [234, 106] width 45 height 13
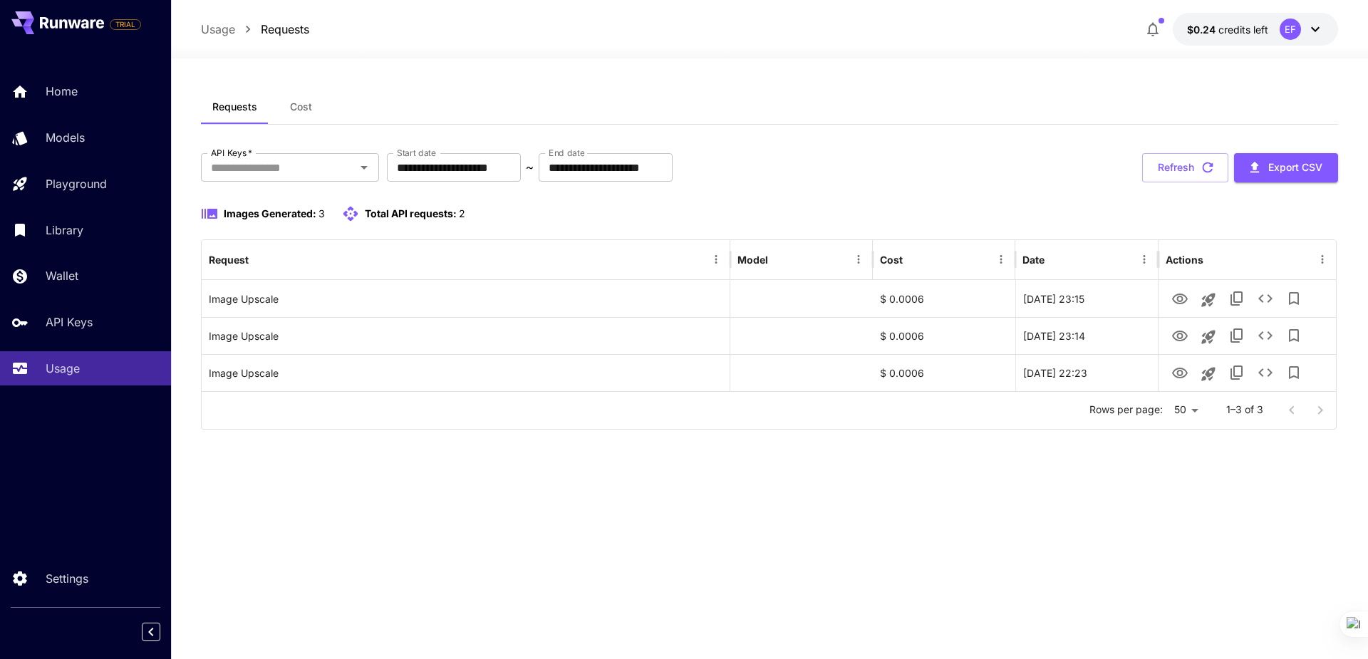
click at [211, 27] on p "Usage" at bounding box center [218, 29] width 34 height 17
click at [281, 177] on input "API Keys   *" at bounding box center [278, 167] width 146 height 20
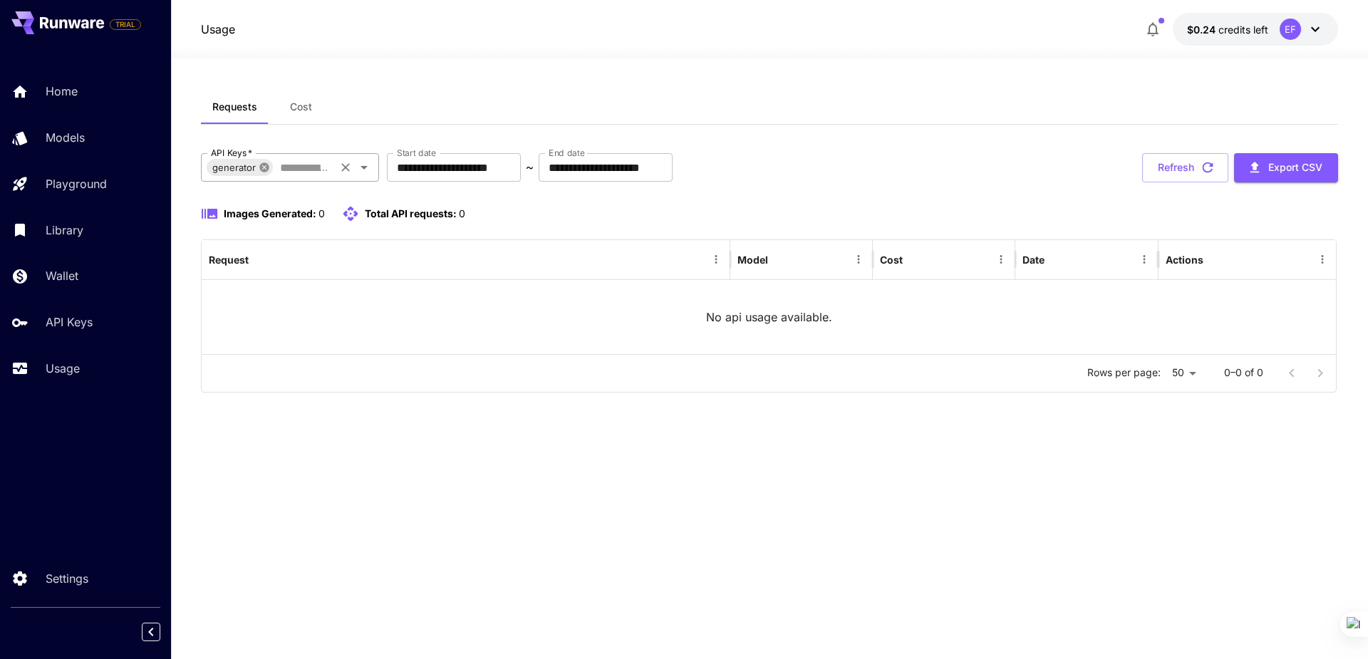
click at [262, 165] on icon at bounding box center [263, 166] width 9 height 9
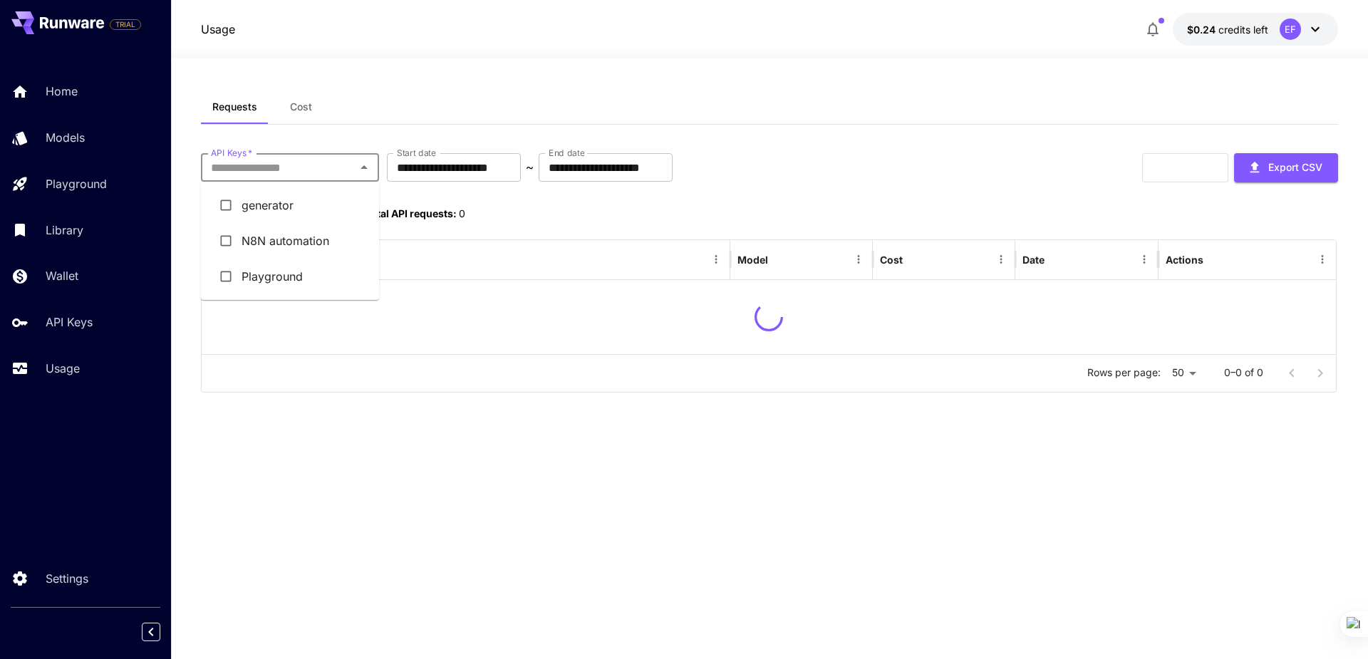
click at [260, 170] on input "API Keys   *" at bounding box center [278, 167] width 146 height 20
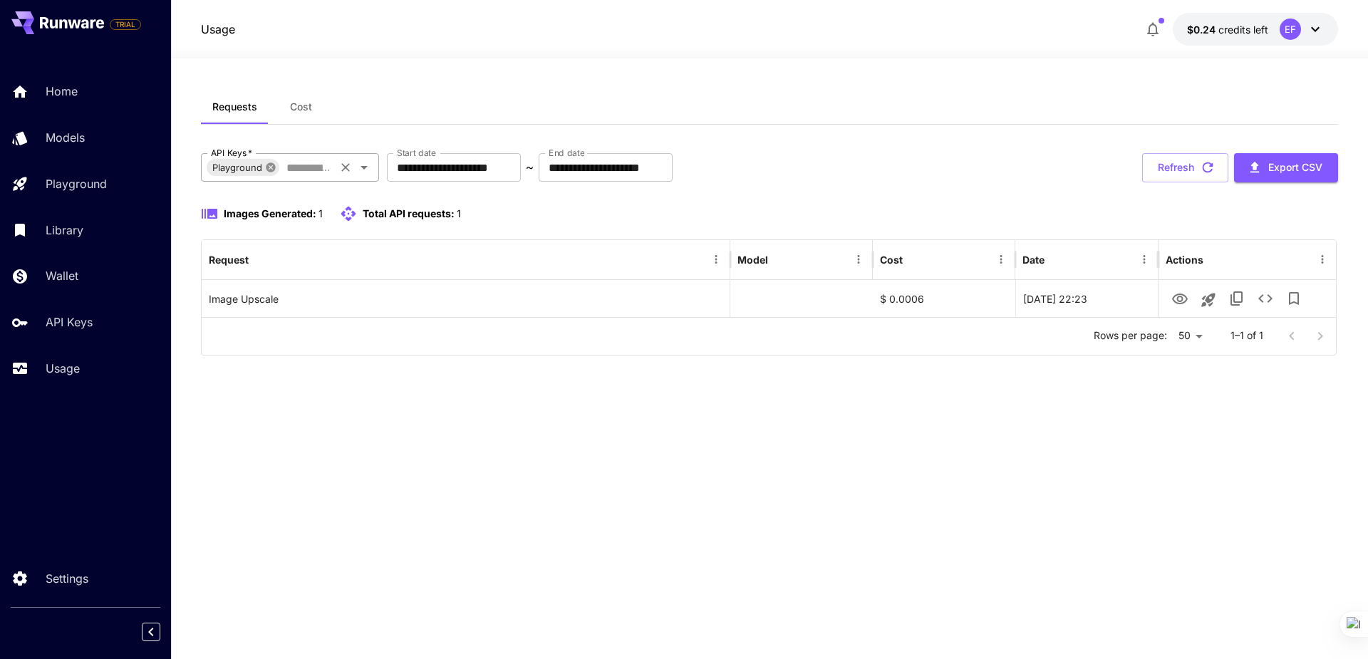
click at [273, 167] on icon at bounding box center [270, 166] width 9 height 9
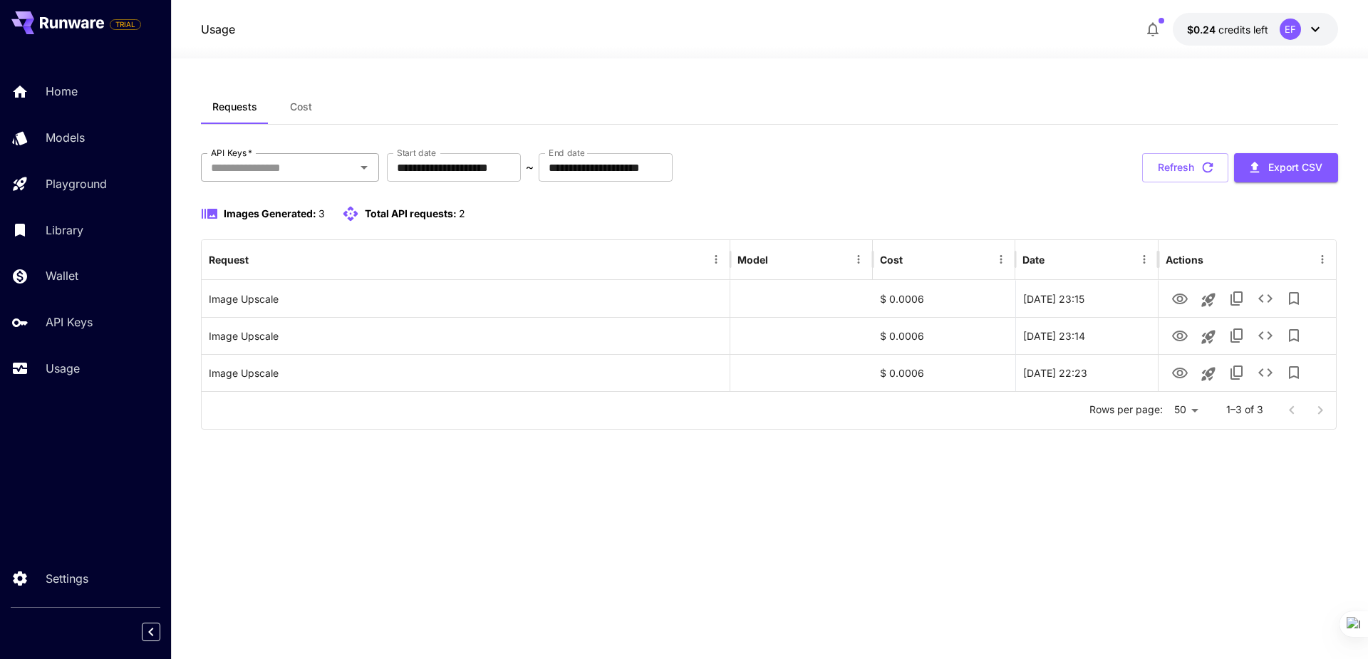
click at [358, 168] on icon "Open" at bounding box center [364, 167] width 17 height 17
click at [256, 247] on li "N8N automation" at bounding box center [290, 241] width 178 height 36
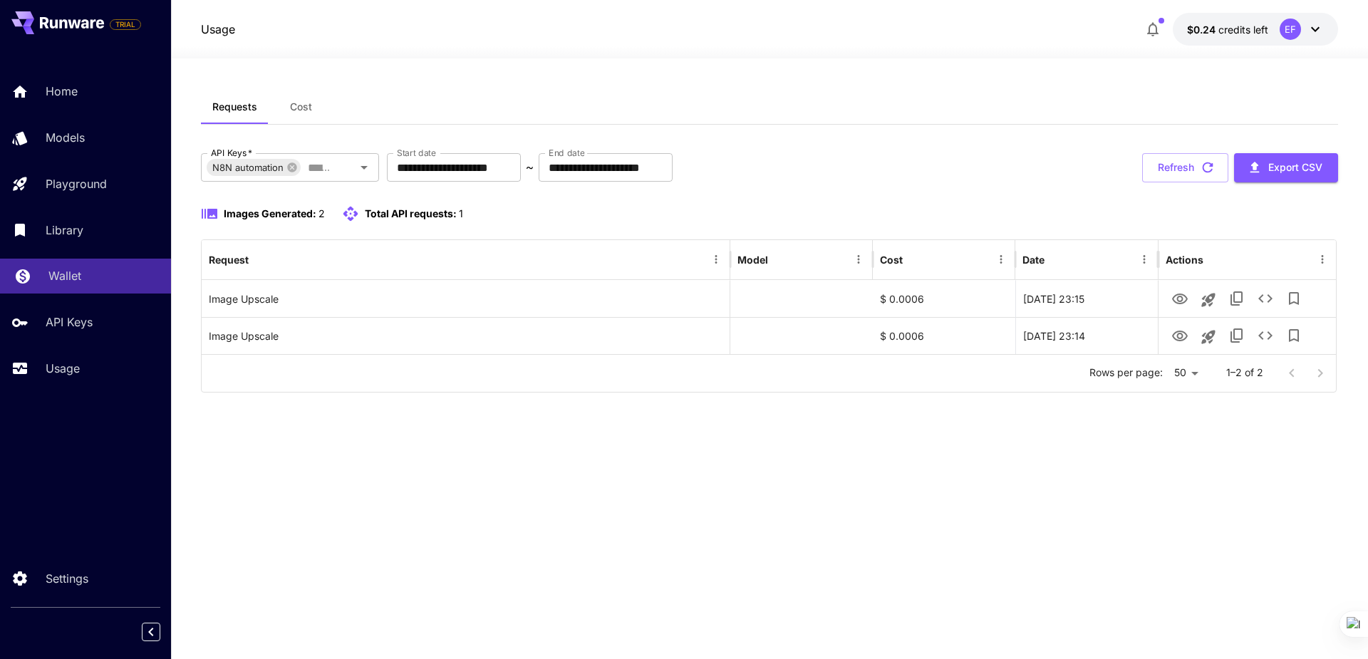
click at [38, 270] on link "Wallet" at bounding box center [85, 276] width 171 height 35
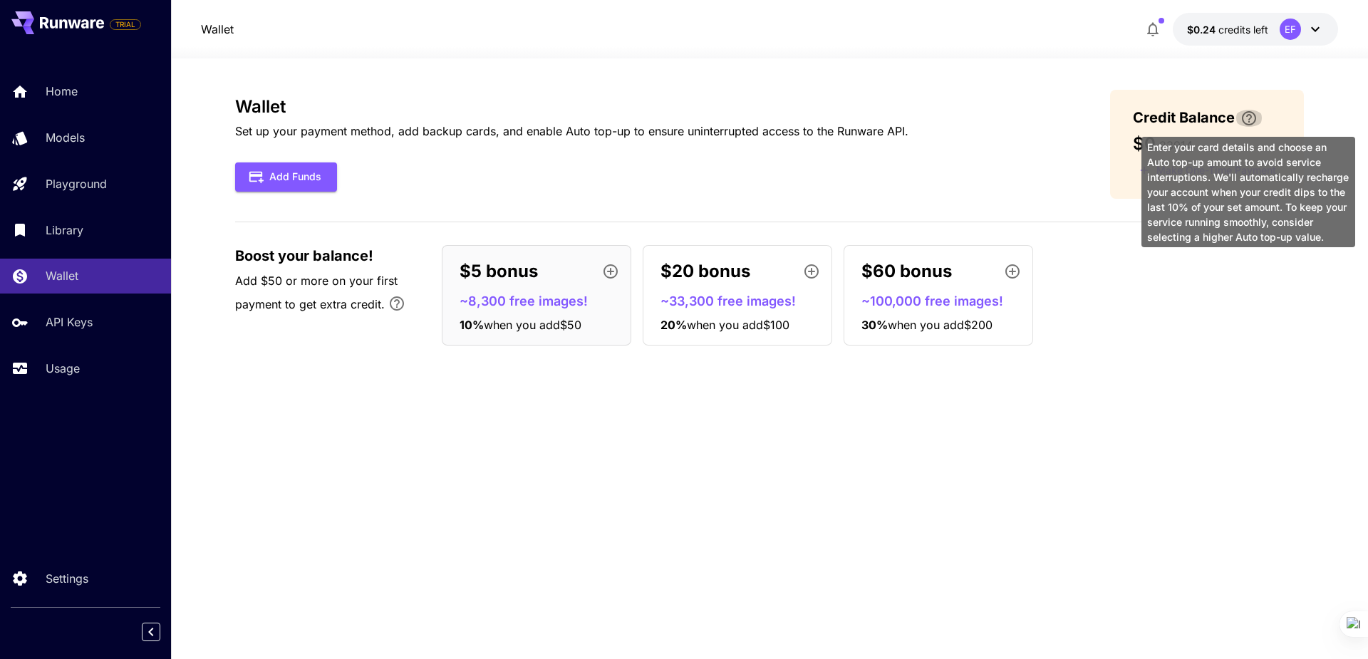
click at [1249, 118] on icon "\a Enter your card details and choose an Auto top-up amount to avoid service in…" at bounding box center [1249, 118] width 17 height 17
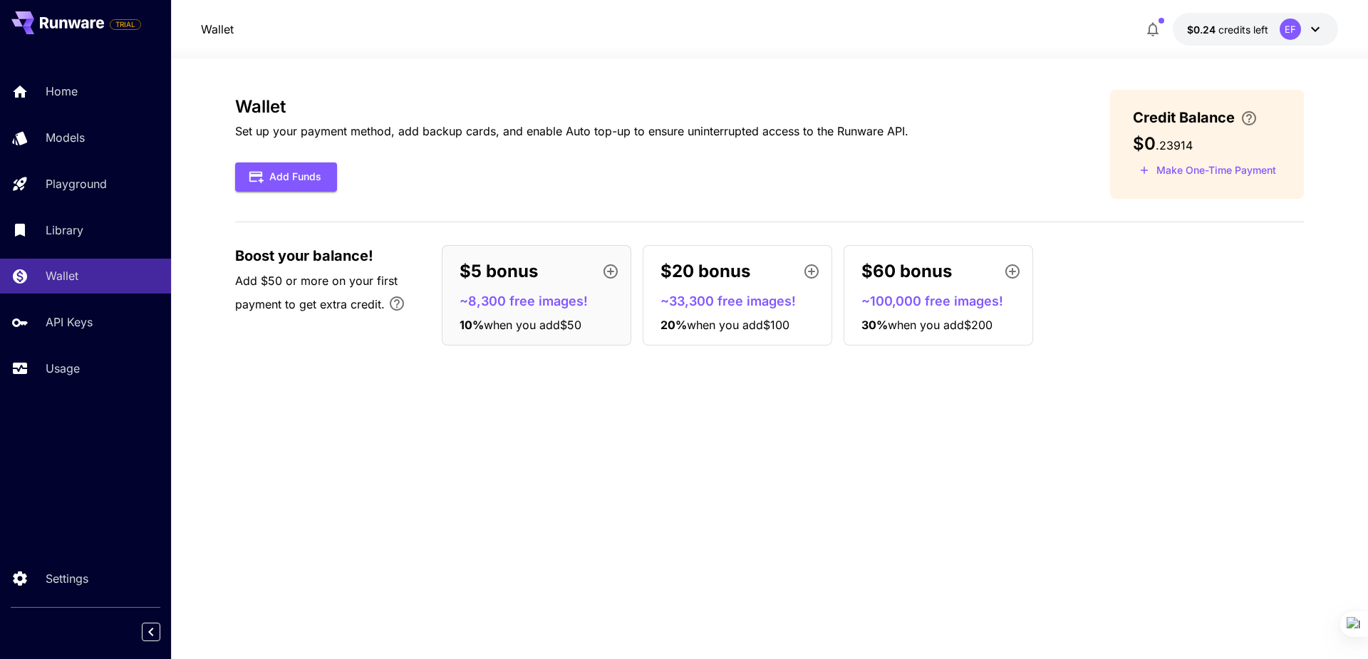
click at [1063, 167] on div "Wallet Set up your payment method, add backup cards, and enable Auto top-up to …" at bounding box center [769, 144] width 1069 height 109
click at [67, 232] on p "Library" at bounding box center [67, 230] width 38 height 17
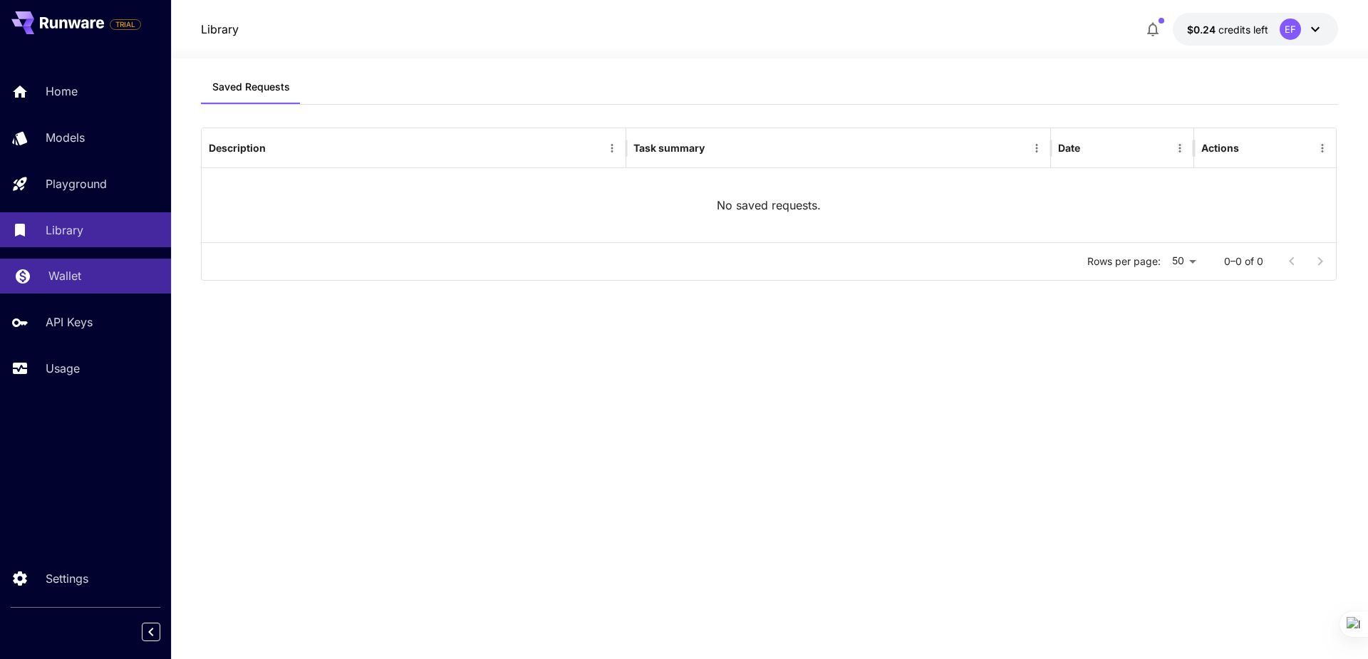
click at [52, 272] on p "Wallet" at bounding box center [64, 275] width 33 height 17
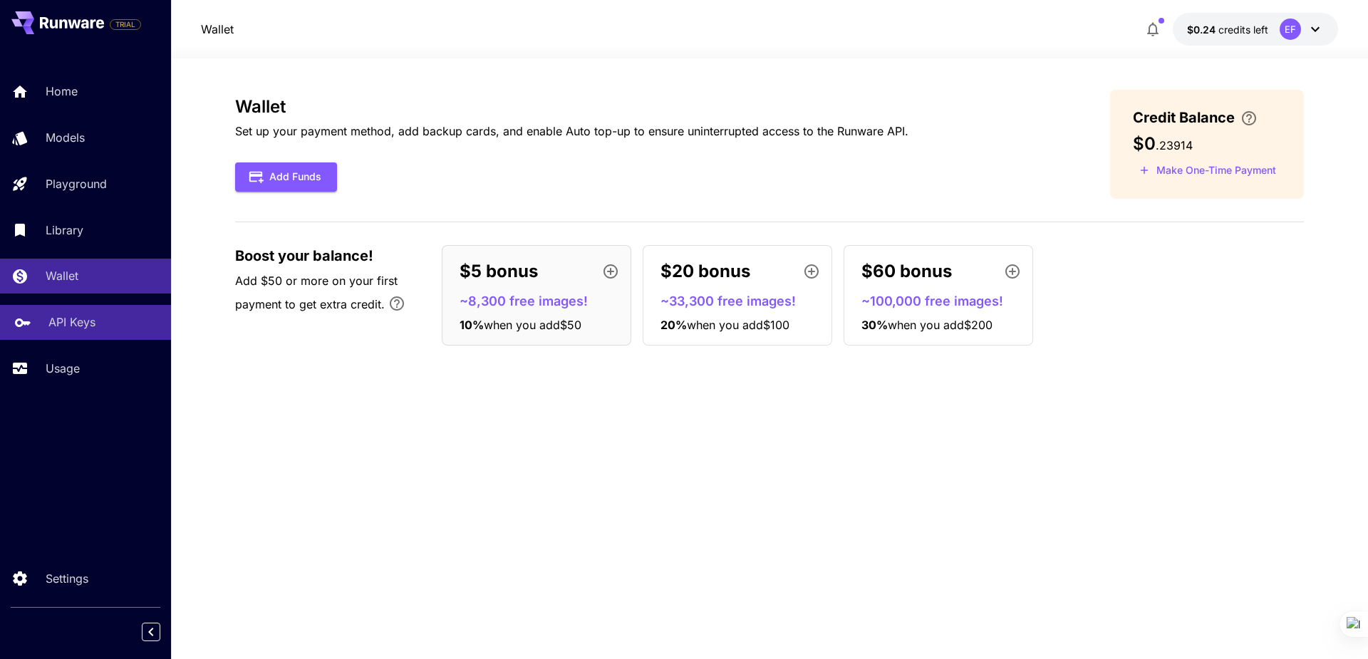
click at [59, 327] on p "API Keys" at bounding box center [71, 322] width 47 height 17
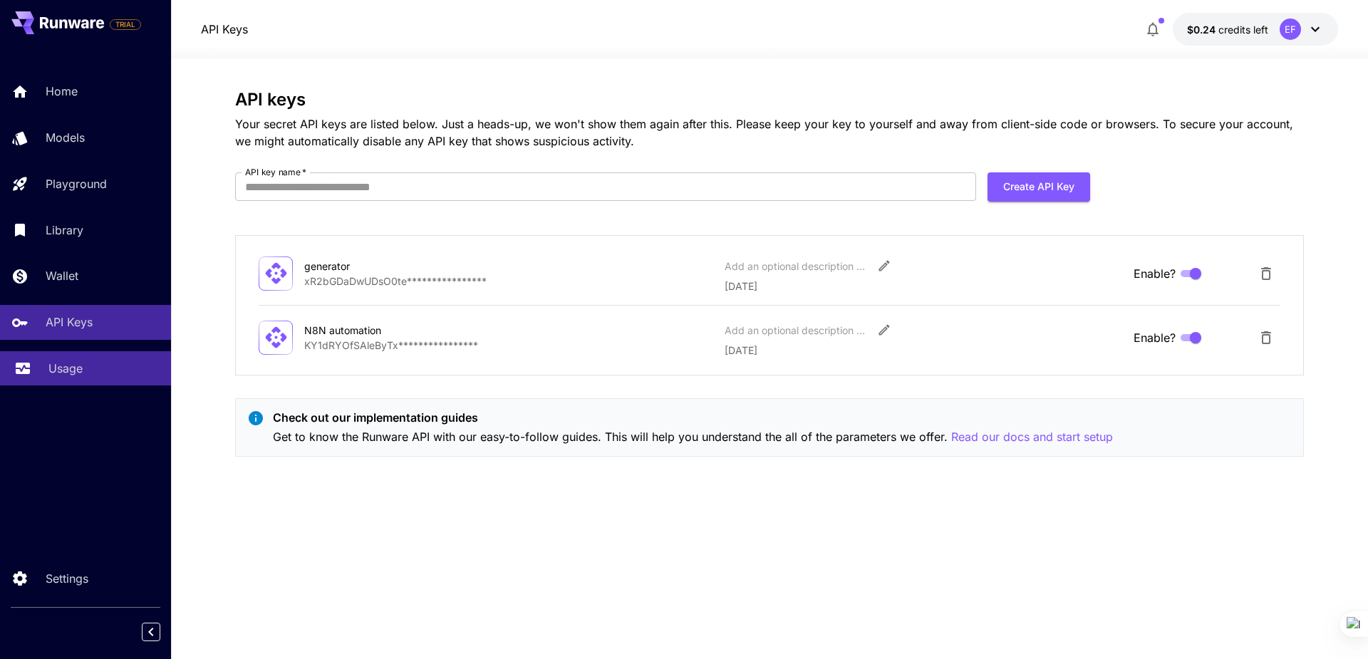
click at [81, 376] on p "Usage" at bounding box center [65, 368] width 34 height 17
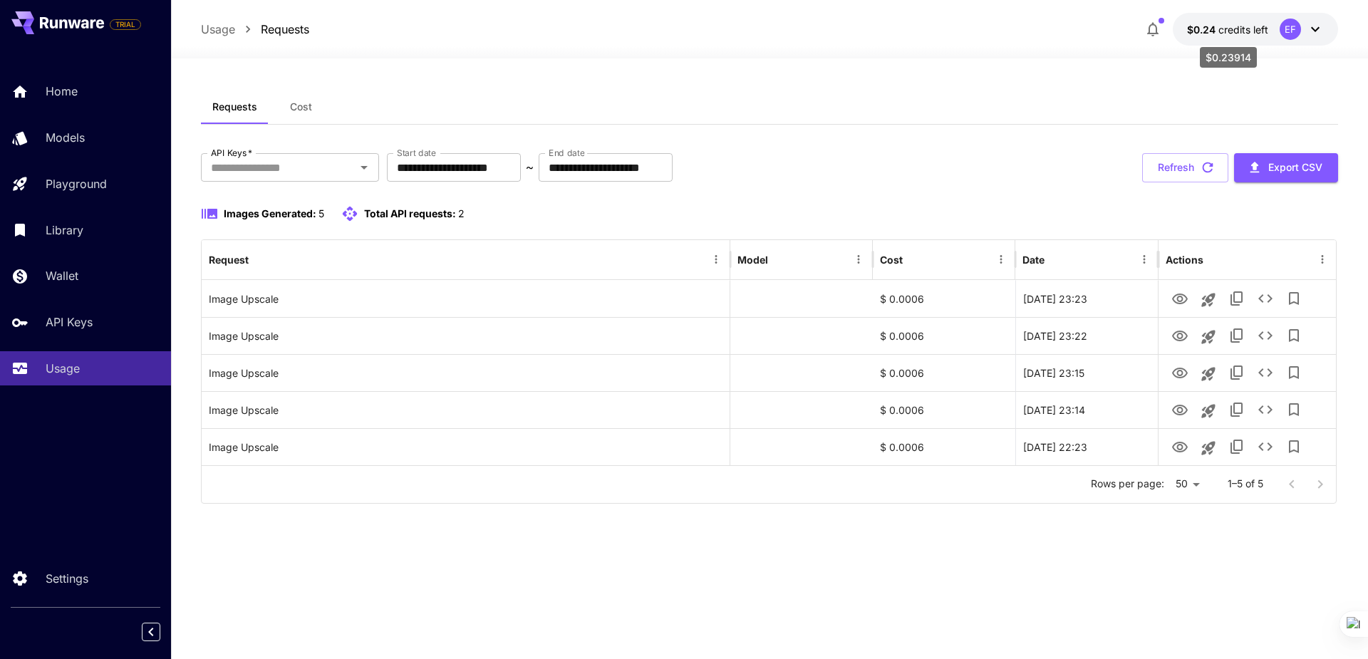
click at [1214, 32] on span "$0.24" at bounding box center [1202, 30] width 31 height 12
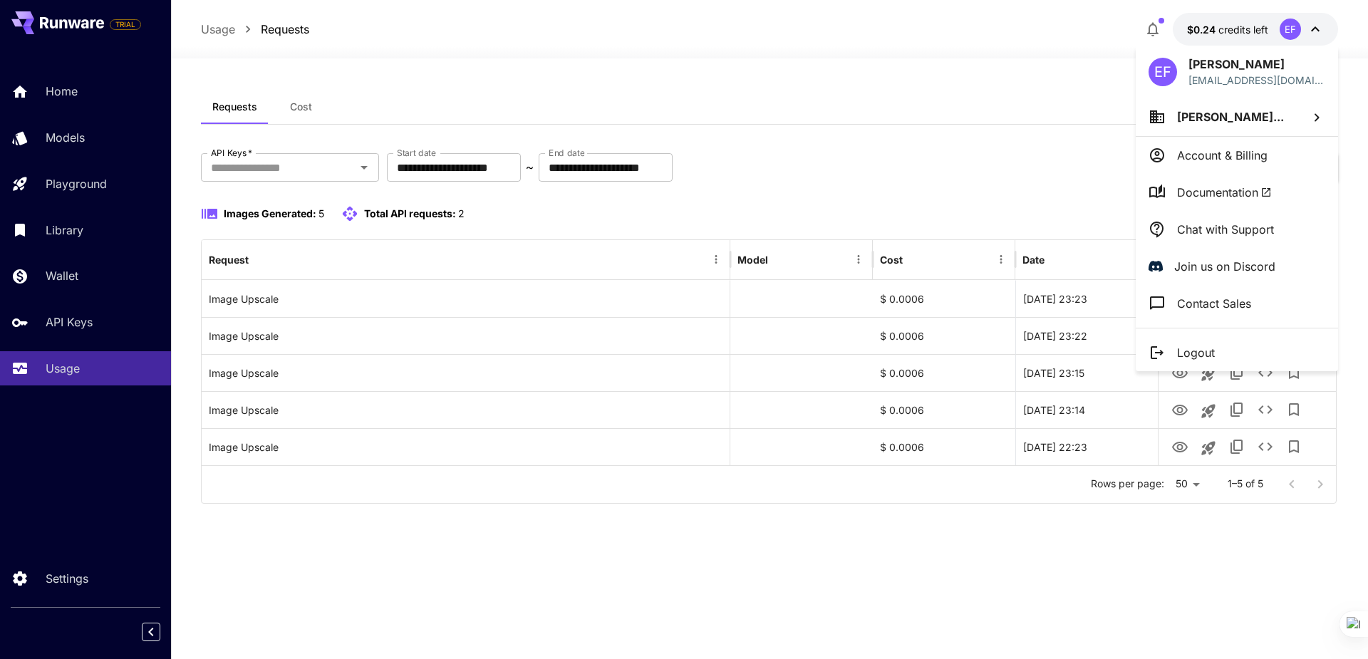
click at [1214, 32] on div at bounding box center [684, 329] width 1368 height 659
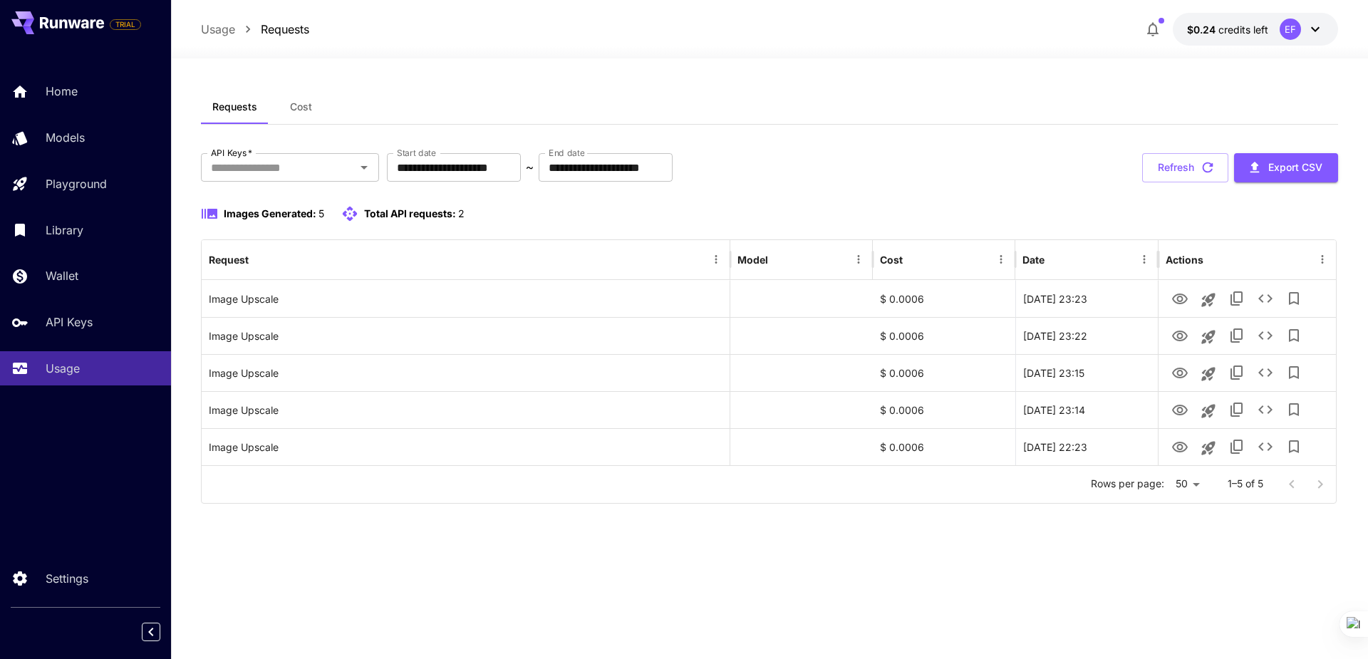
click at [1314, 26] on icon at bounding box center [1315, 29] width 17 height 17
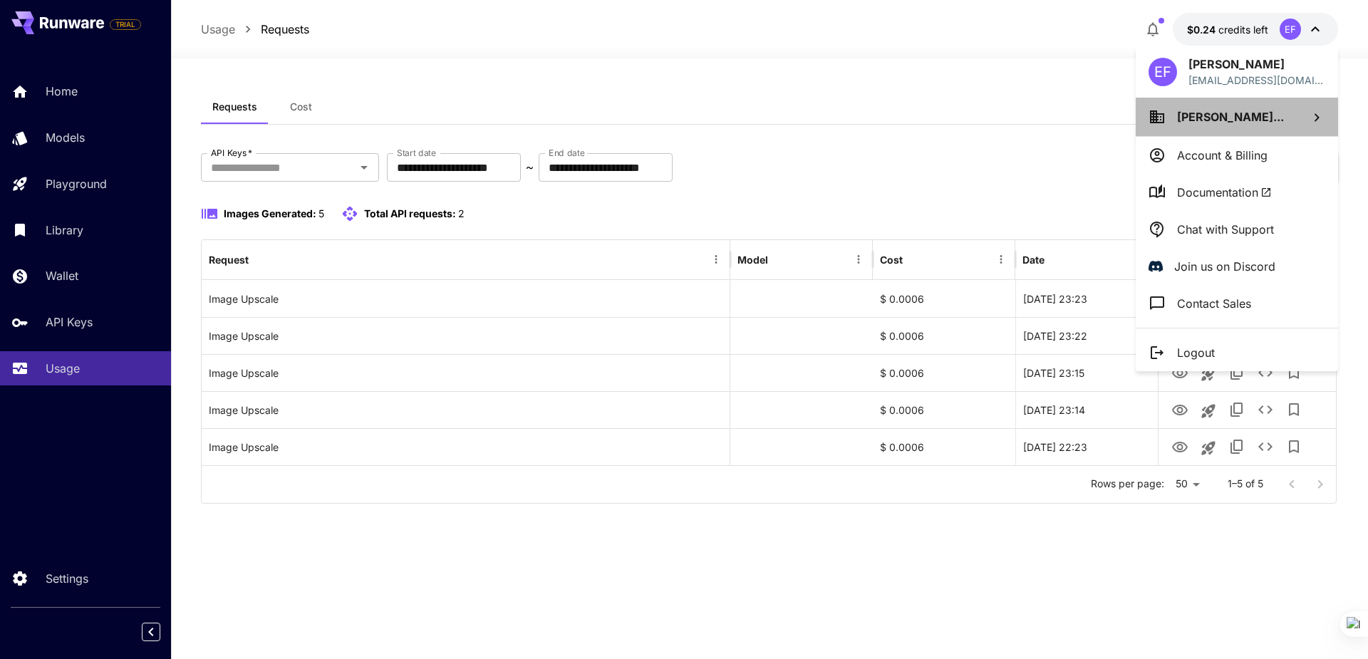
click at [1229, 115] on span "[PERSON_NAME]..." at bounding box center [1230, 117] width 107 height 14
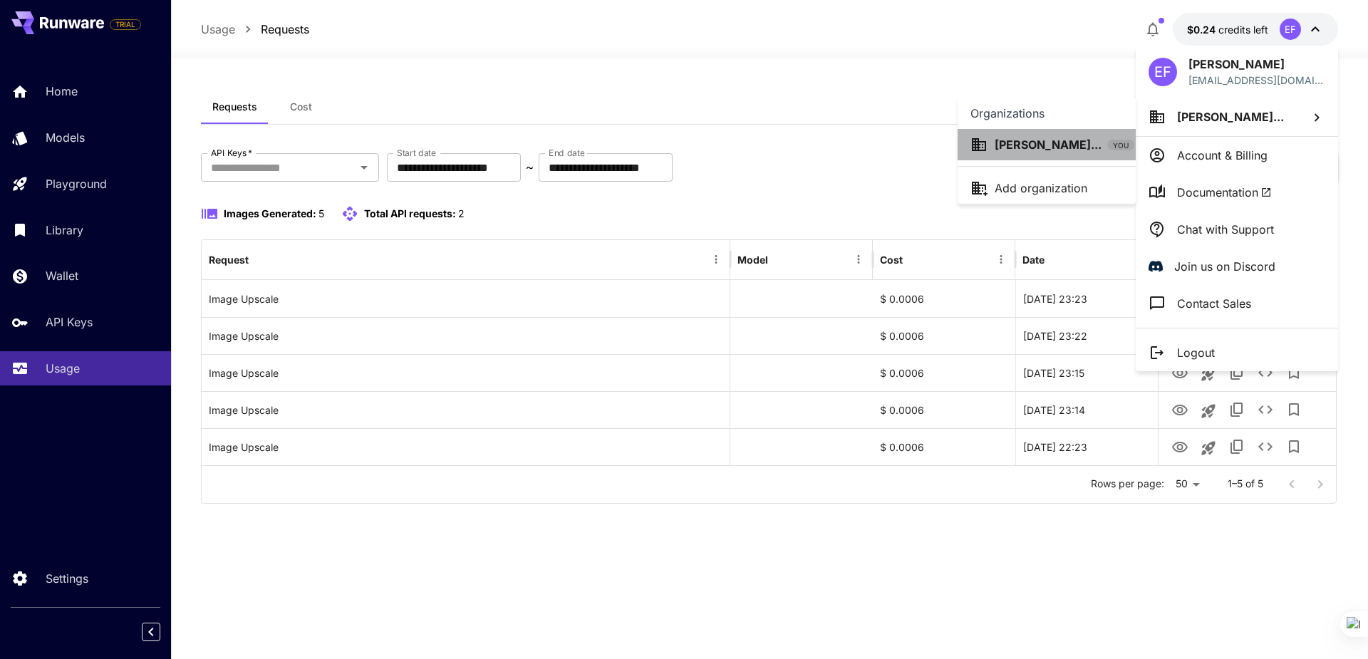
click at [1033, 147] on p "[PERSON_NAME]..." at bounding box center [1048, 144] width 107 height 17
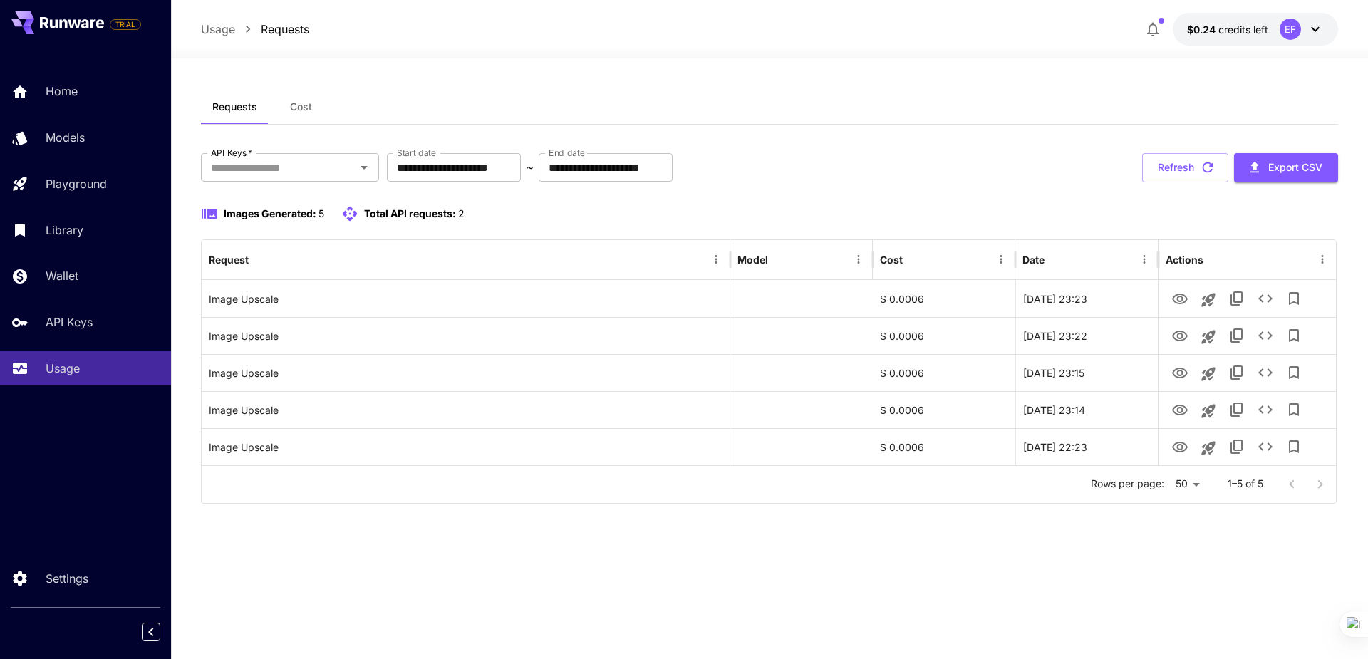
click at [1299, 25] on div "EF" at bounding box center [1290, 29] width 21 height 21
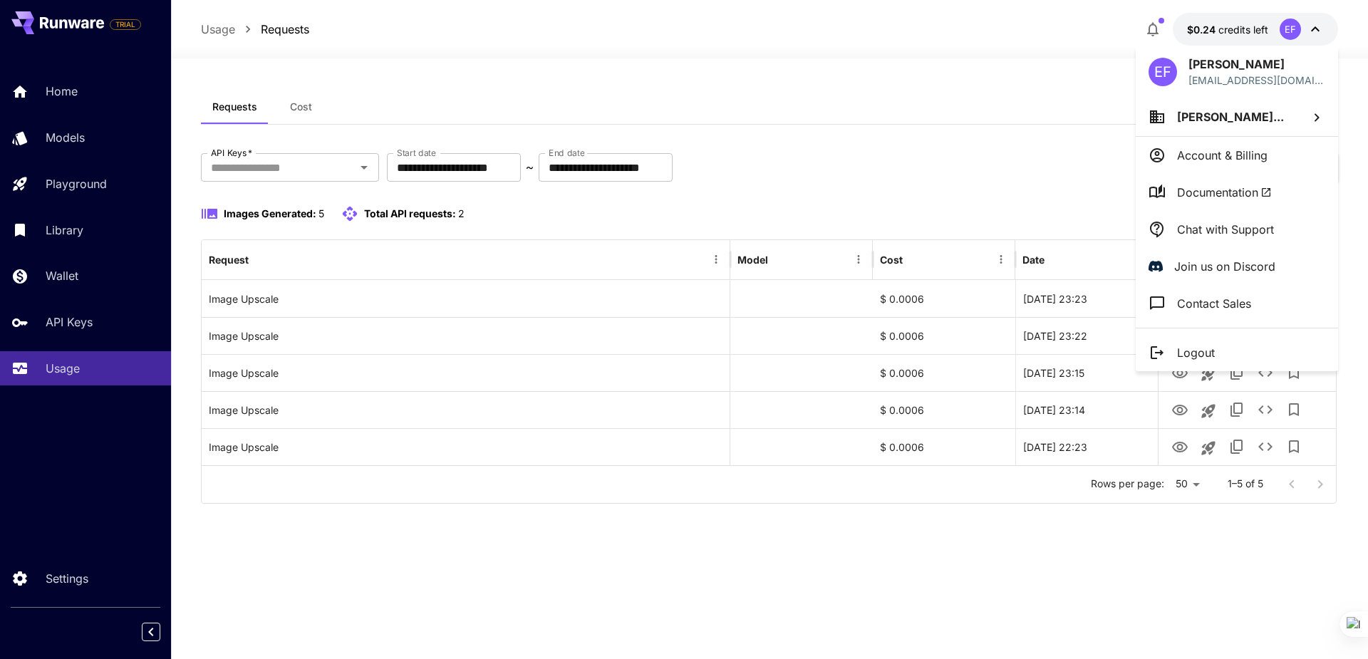
click at [1198, 154] on p "Account & Billing" at bounding box center [1222, 155] width 91 height 17
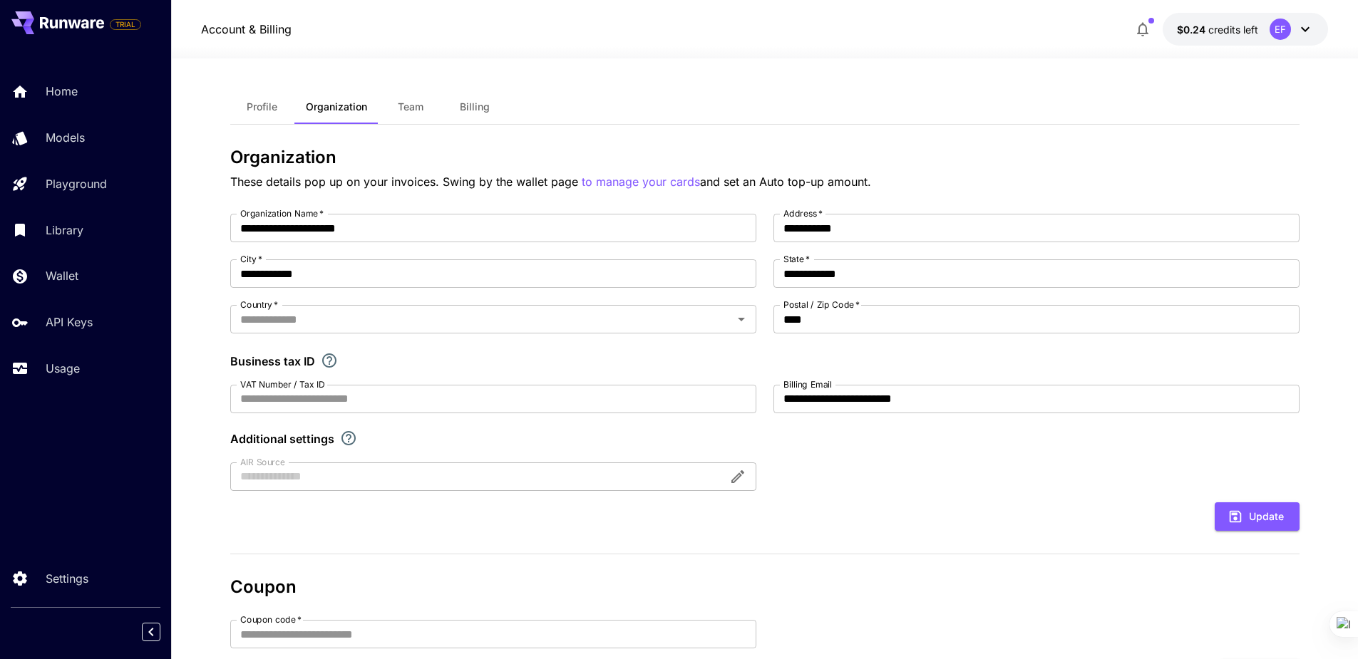
type input "*********"
click at [1301, 28] on icon at bounding box center [1305, 29] width 9 height 5
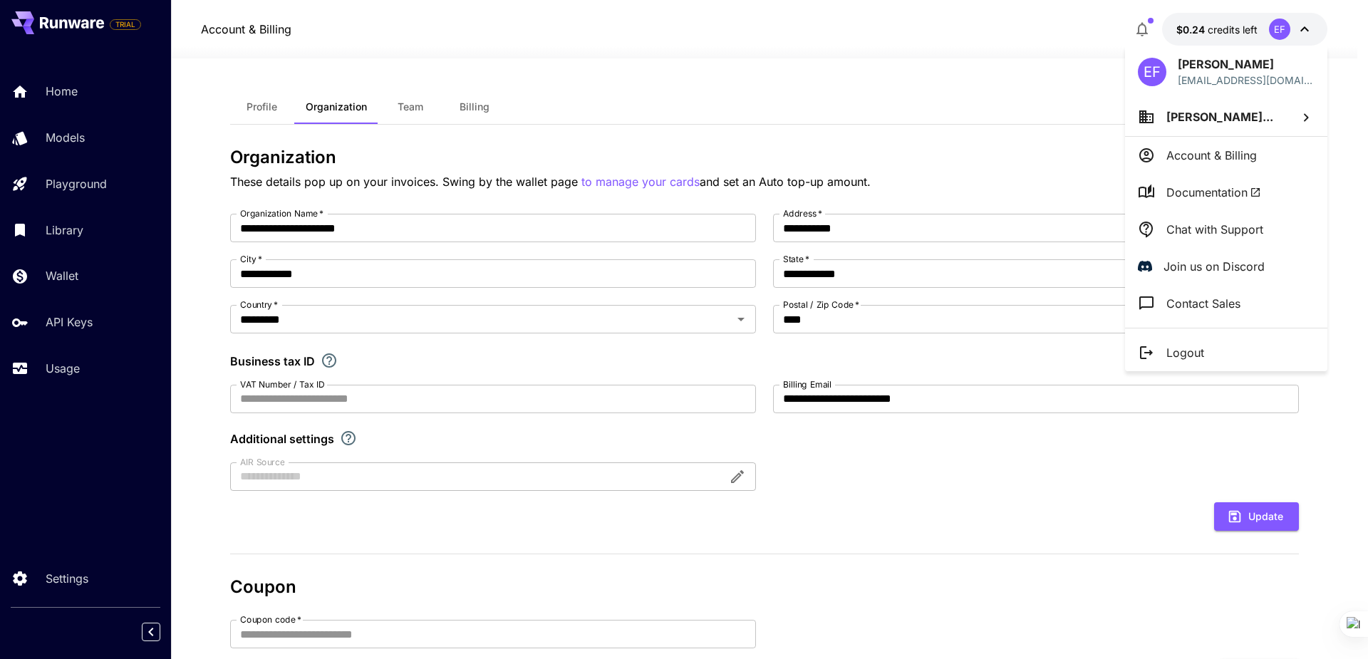
click at [470, 102] on div at bounding box center [684, 329] width 1368 height 659
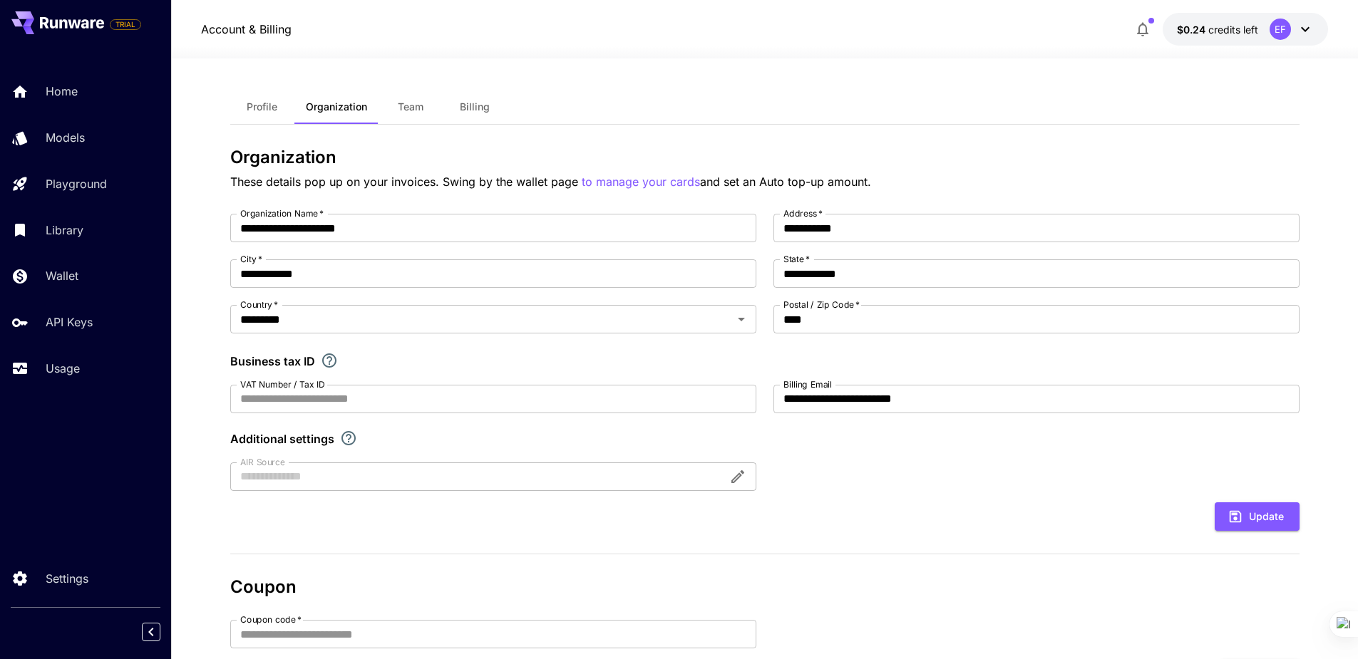
click at [484, 103] on span "Billing" at bounding box center [475, 106] width 30 height 13
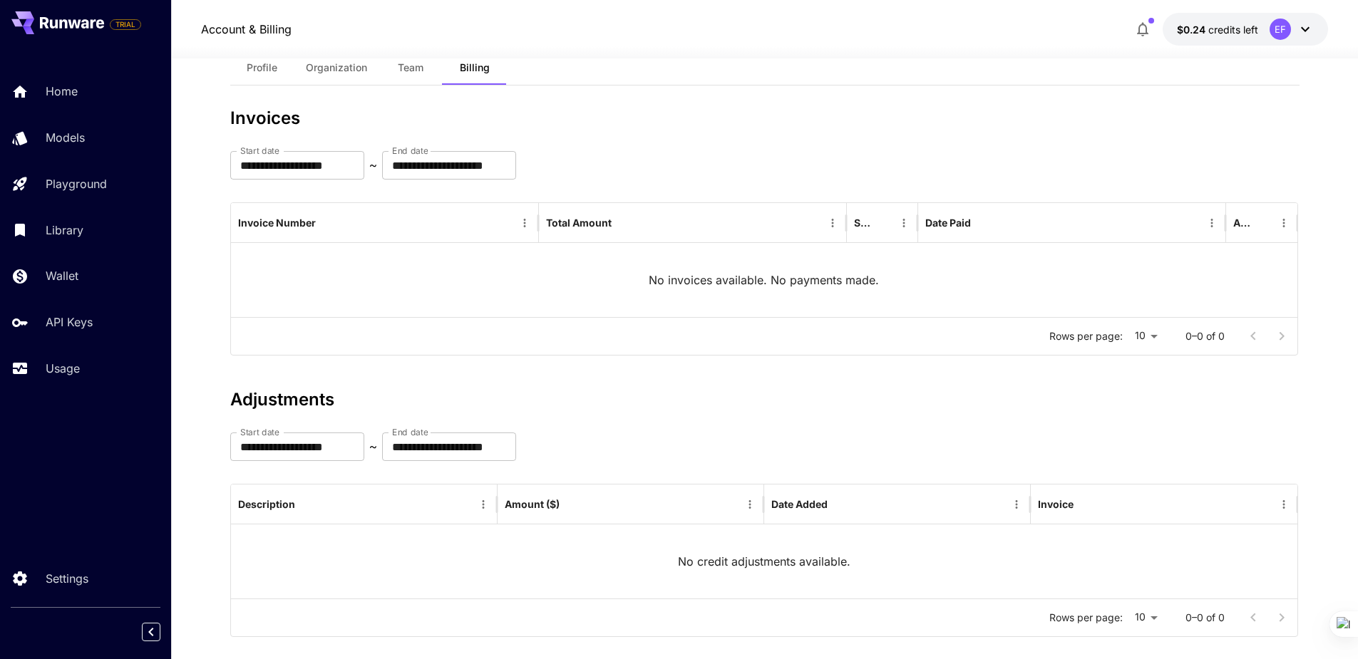
scroll to position [60, 0]
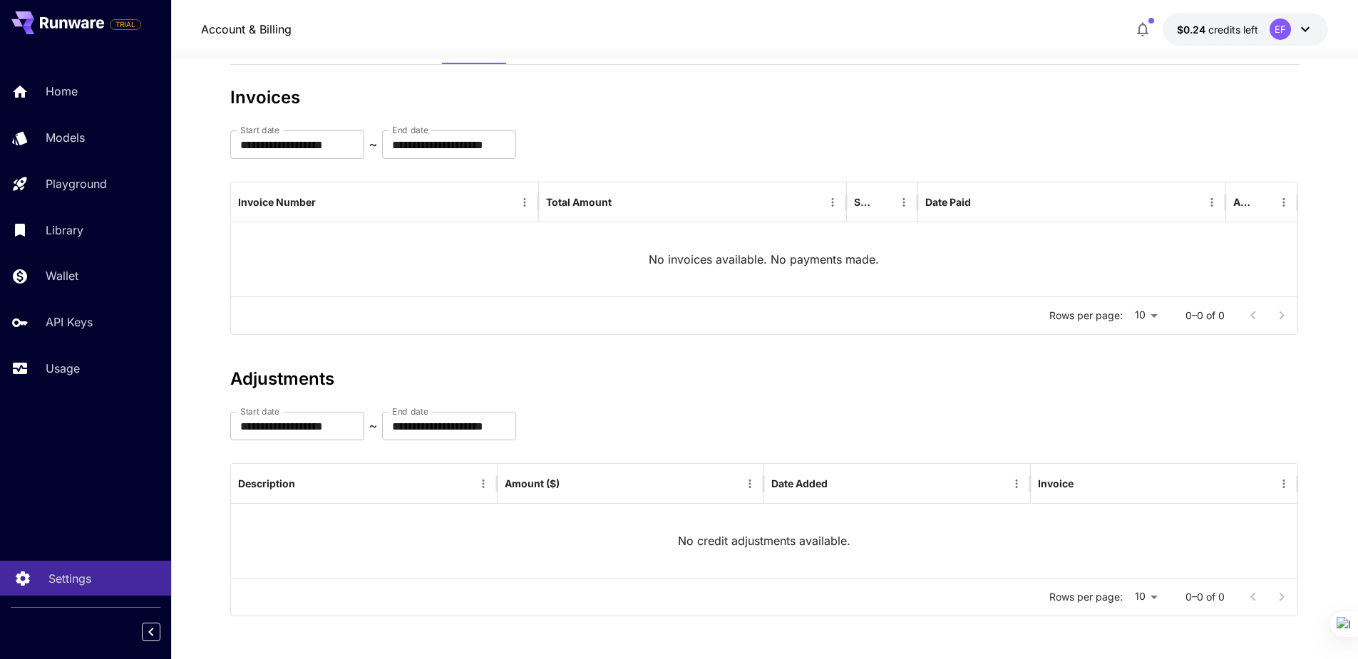
click at [42, 578] on link "Settings" at bounding box center [85, 578] width 171 height 35
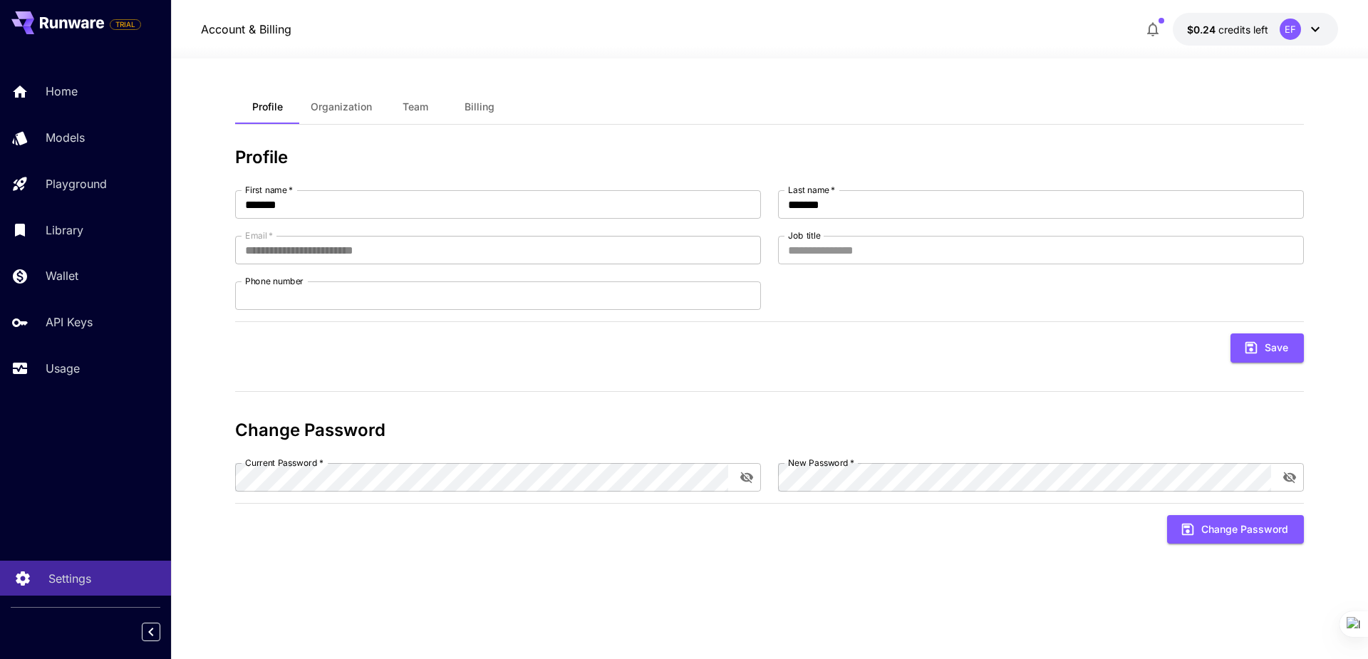
click at [95, 580] on div "Settings" at bounding box center [103, 578] width 111 height 17
click at [16, 578] on icon at bounding box center [22, 574] width 17 height 17
click at [52, 361] on p "Usage" at bounding box center [65, 368] width 34 height 17
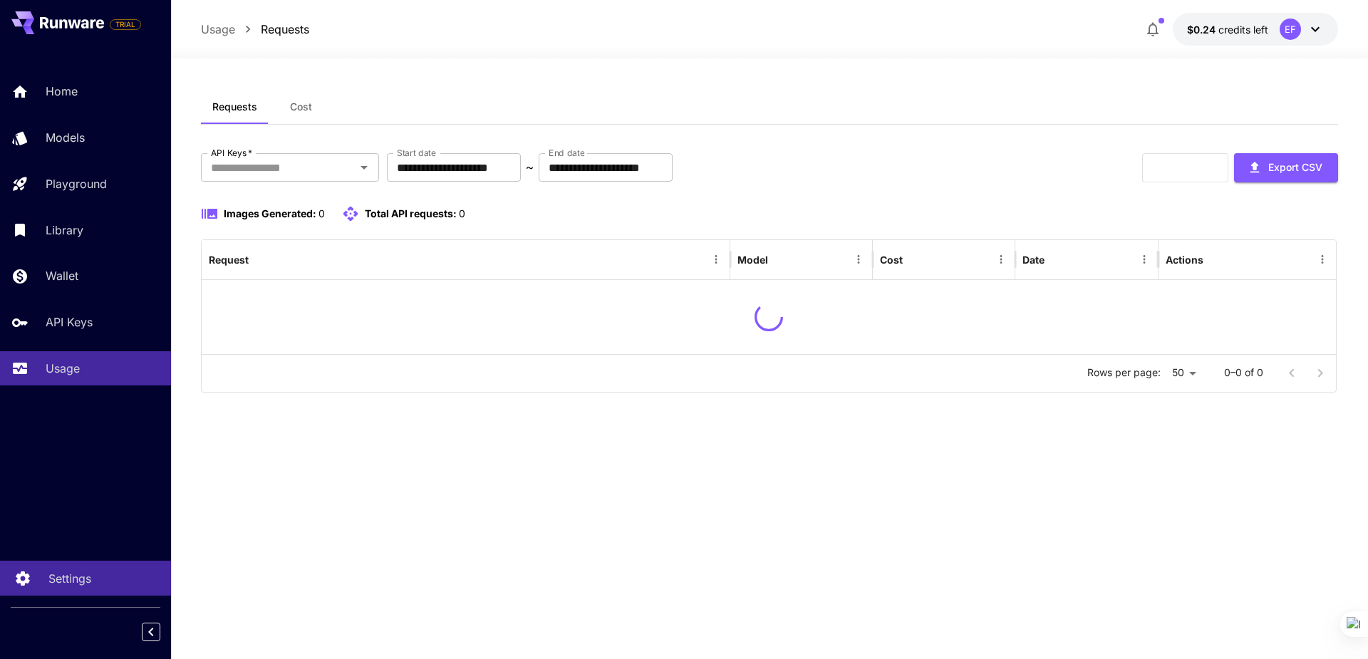
click at [16, 574] on icon at bounding box center [22, 574] width 17 height 17
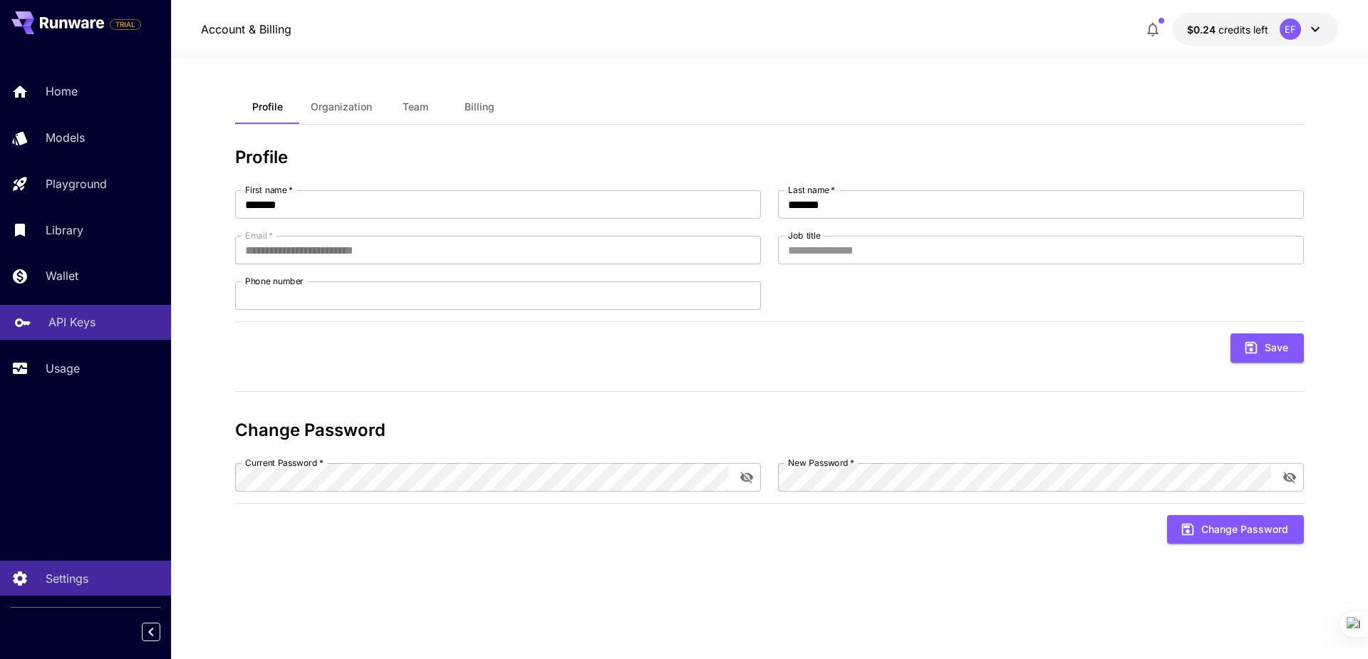
click at [63, 319] on p "API Keys" at bounding box center [71, 322] width 47 height 17
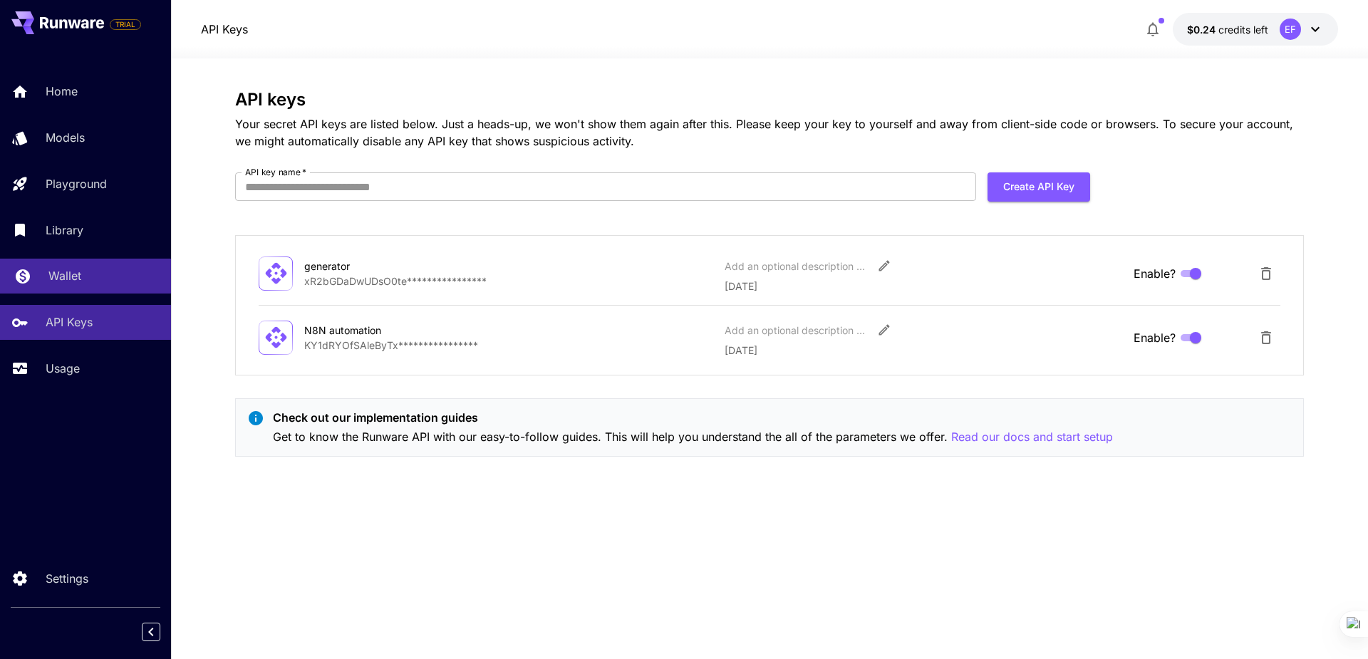
click at [60, 275] on p "Wallet" at bounding box center [64, 275] width 33 height 17
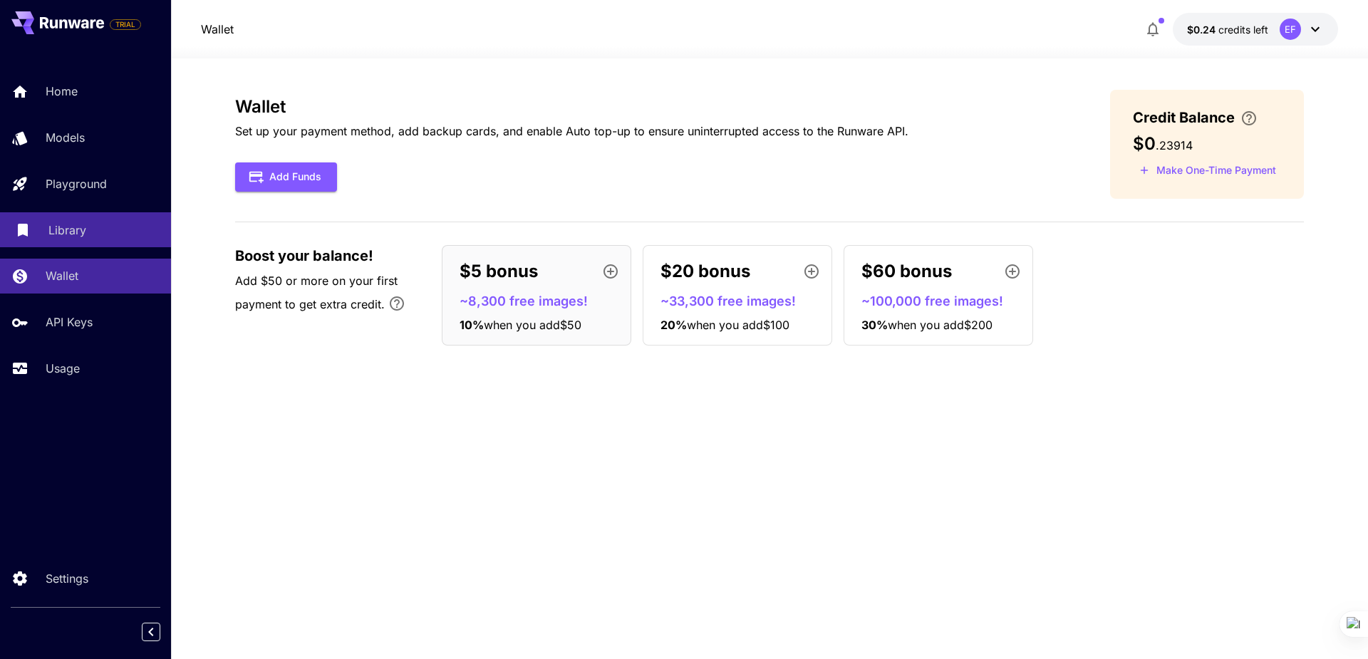
click at [61, 227] on p "Library" at bounding box center [67, 230] width 38 height 17
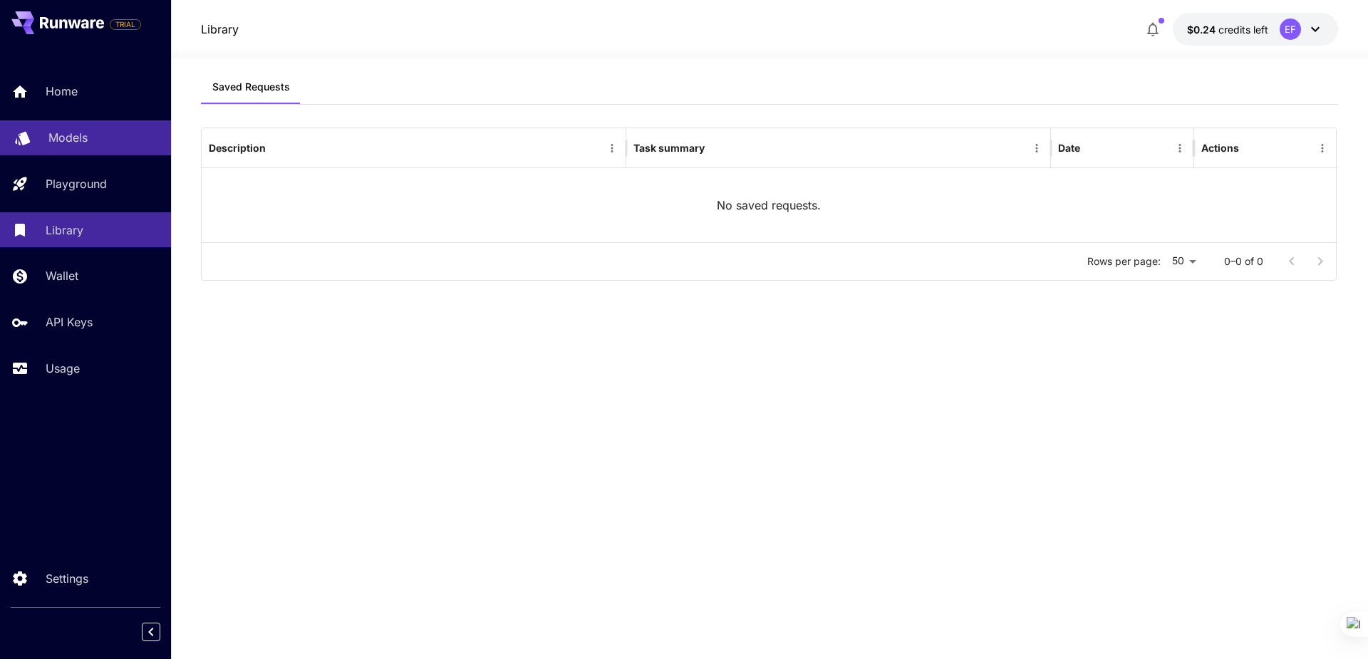
click at [46, 143] on link "Models" at bounding box center [85, 137] width 171 height 35
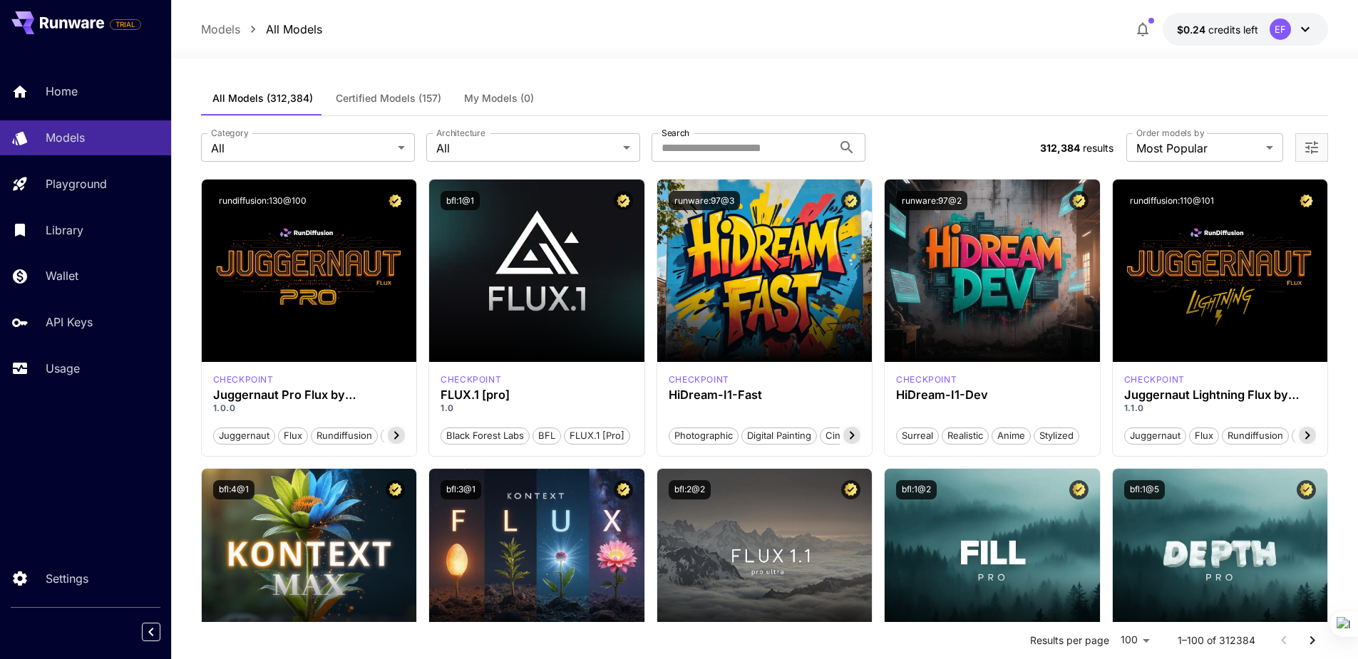
click at [1209, 36] on p "$0.24 credits left" at bounding box center [1217, 29] width 81 height 15
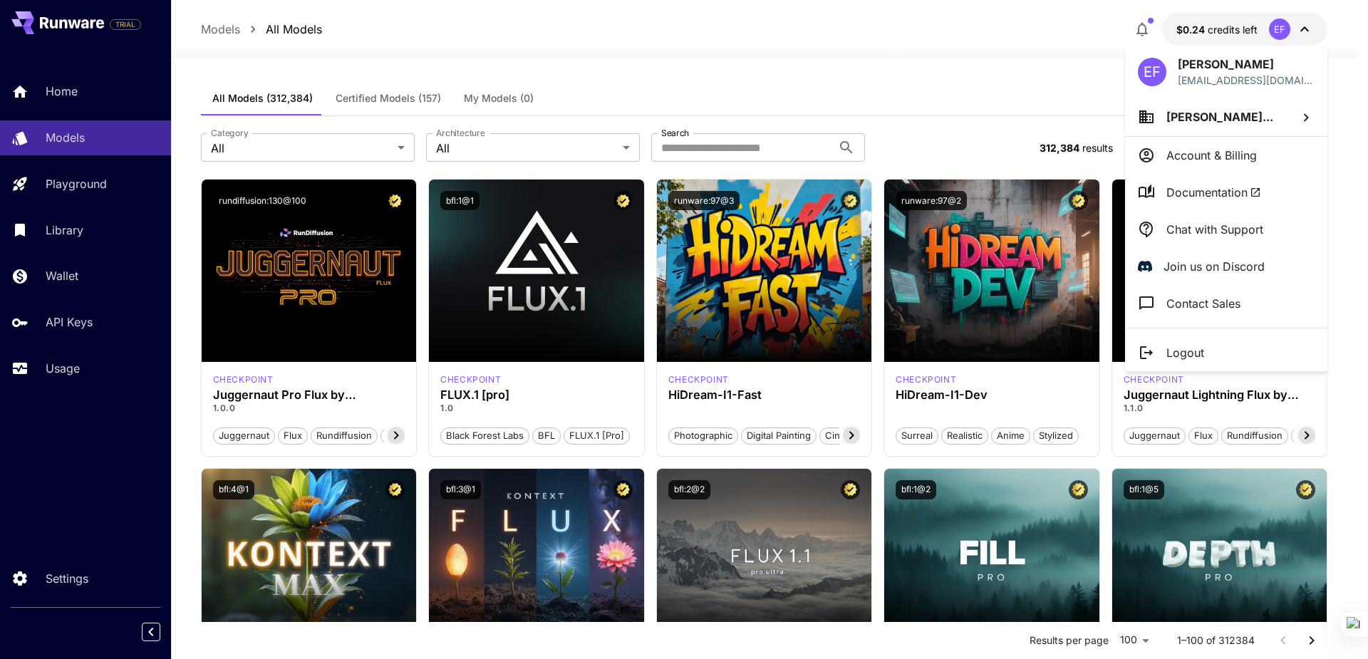
click at [911, 26] on div at bounding box center [684, 329] width 1368 height 659
